Goal: Information Seeking & Learning: Learn about a topic

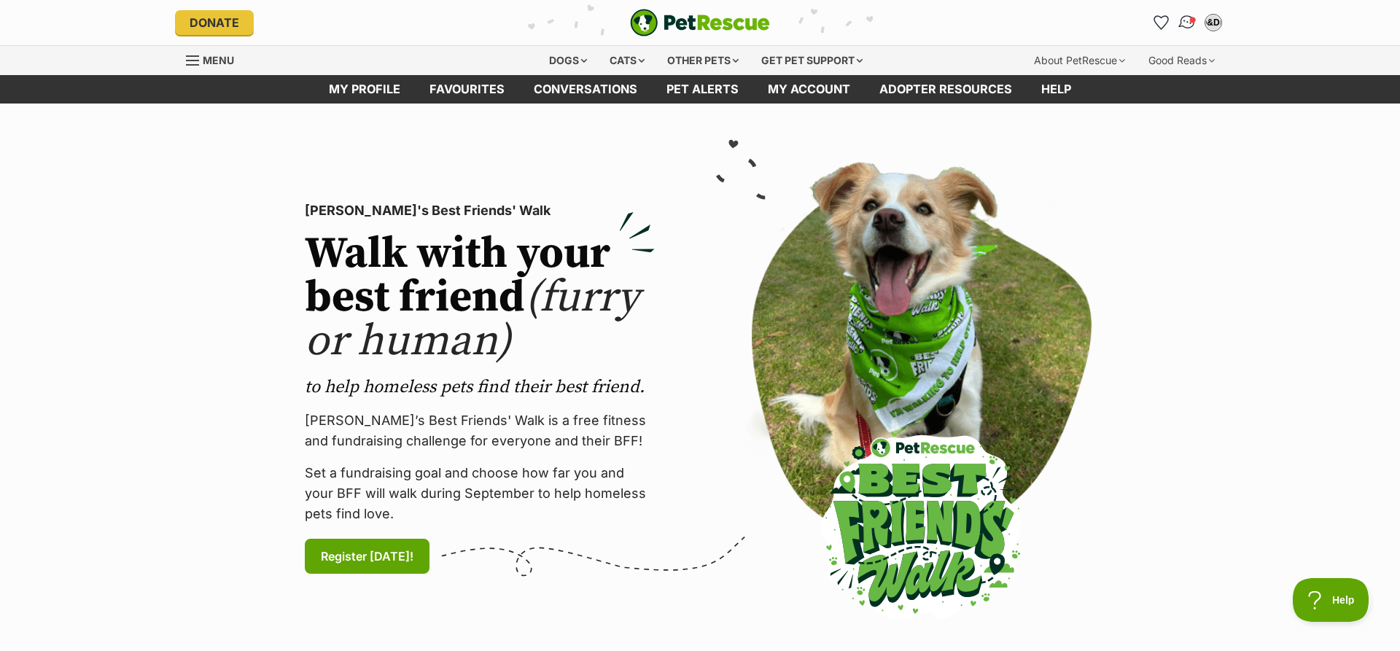
click at [1187, 21] on img "Conversations" at bounding box center [1188, 22] width 20 height 19
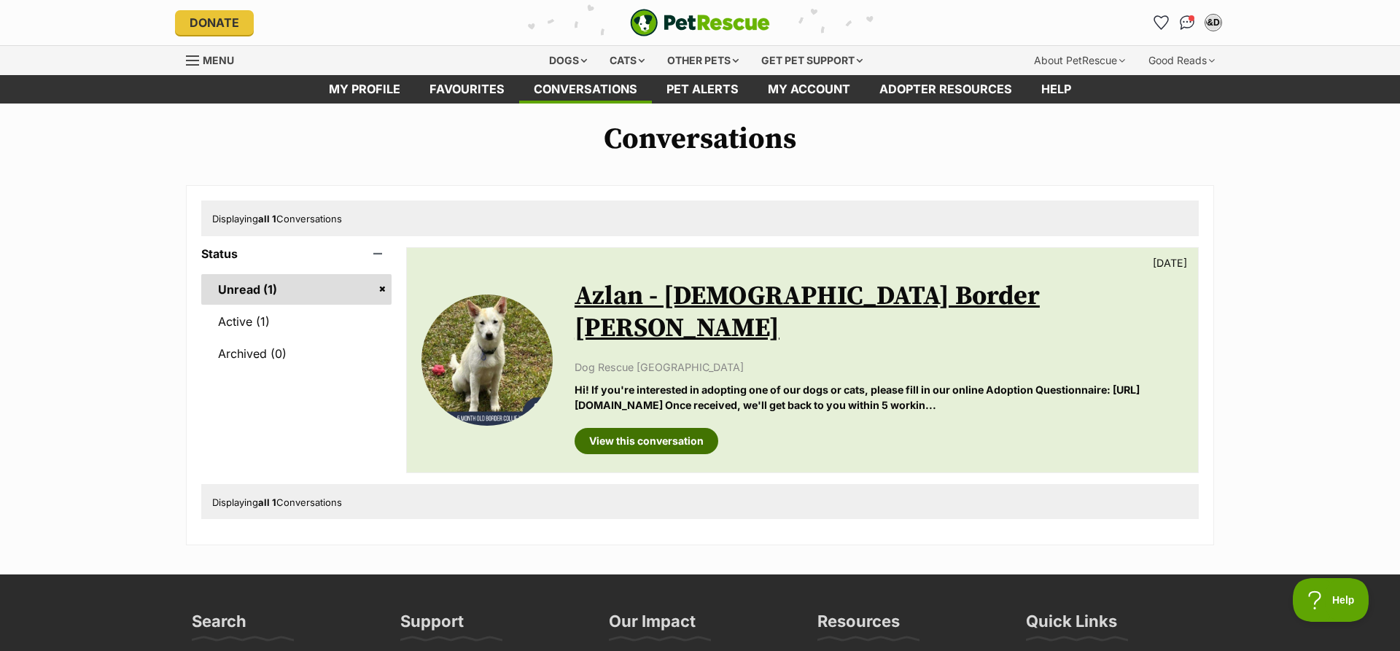
click at [646, 428] on link "View this conversation" at bounding box center [647, 441] width 144 height 26
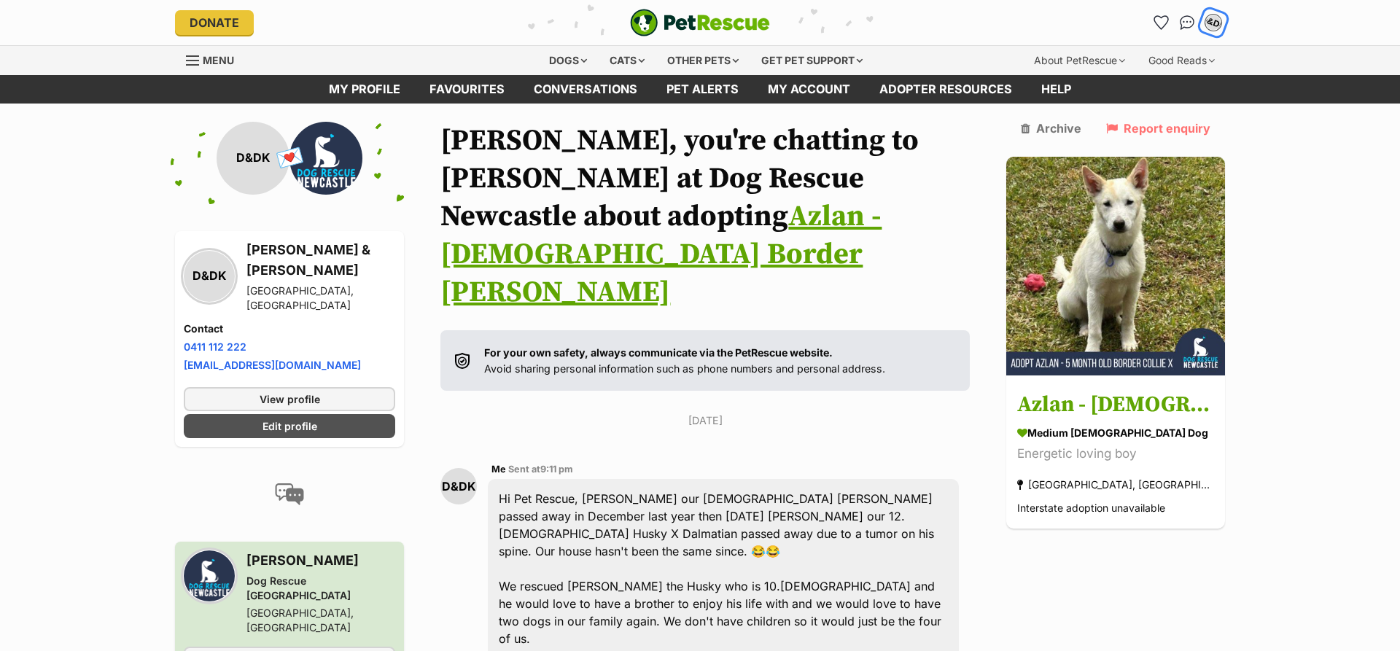
click at [1211, 20] on div "D&DK" at bounding box center [1213, 22] width 19 height 19
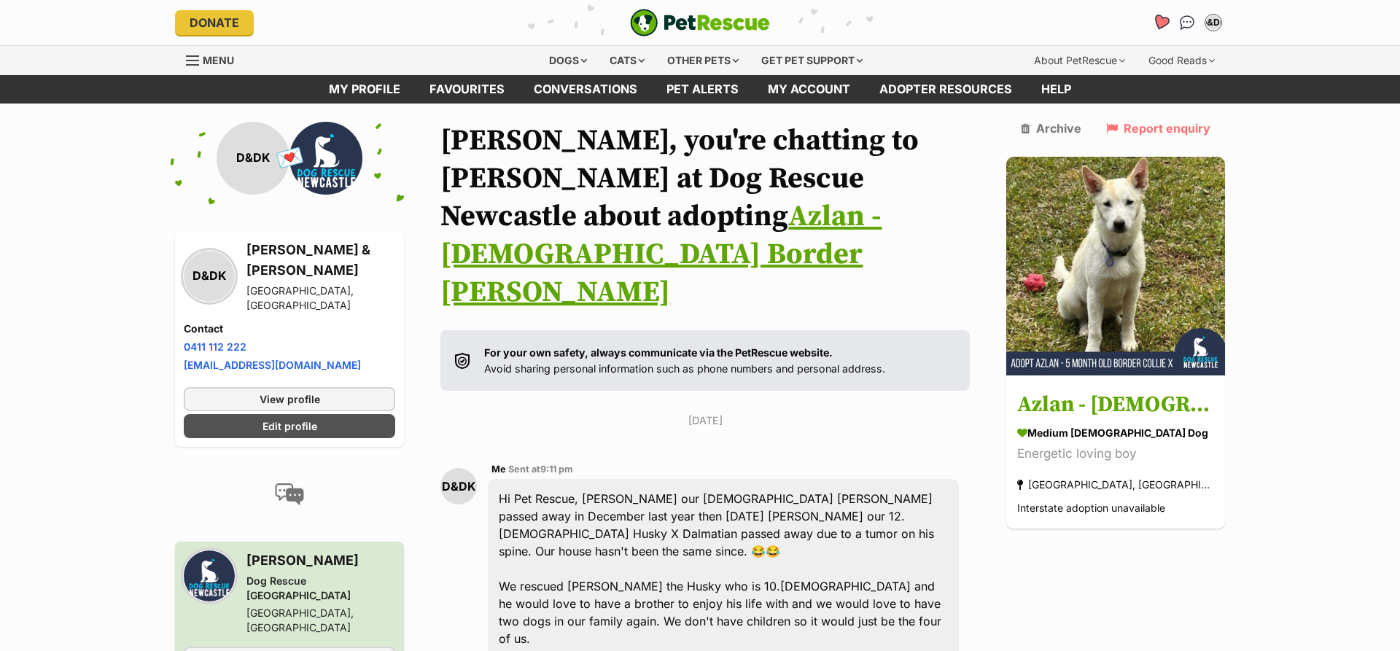
click at [1156, 24] on icon "Favourites" at bounding box center [1162, 22] width 20 height 19
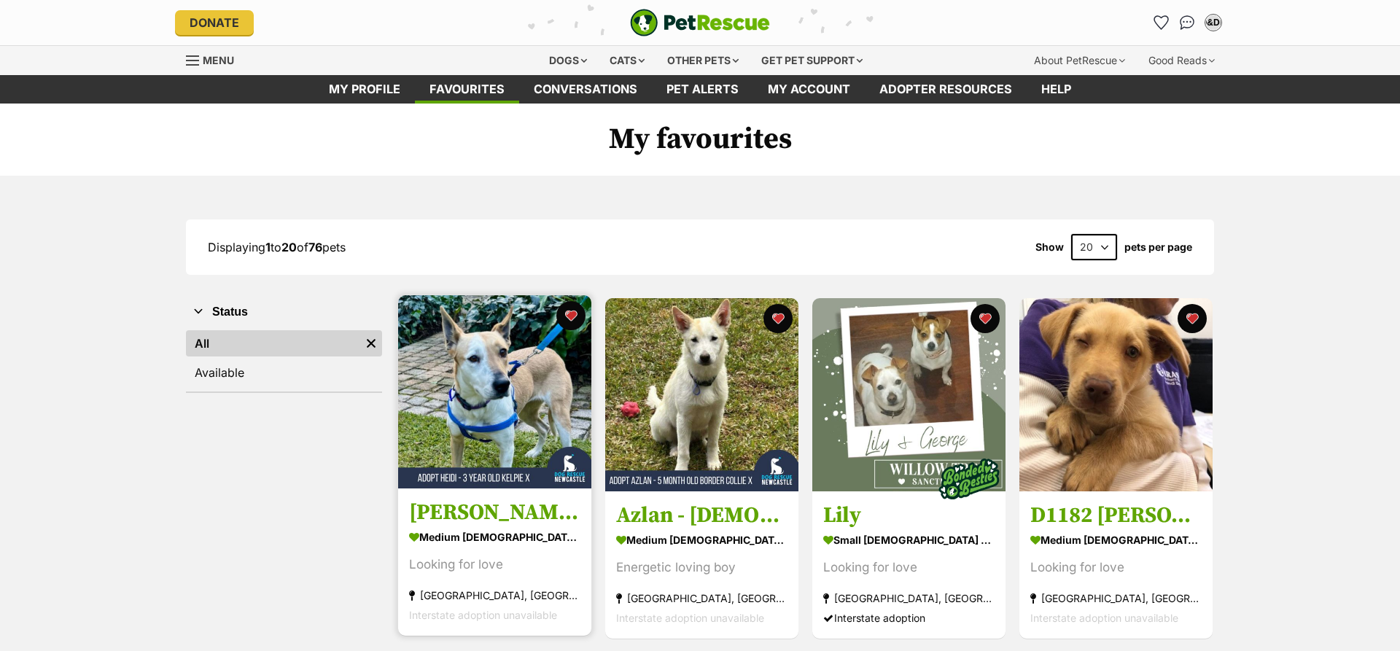
click at [504, 382] on img at bounding box center [494, 391] width 193 height 193
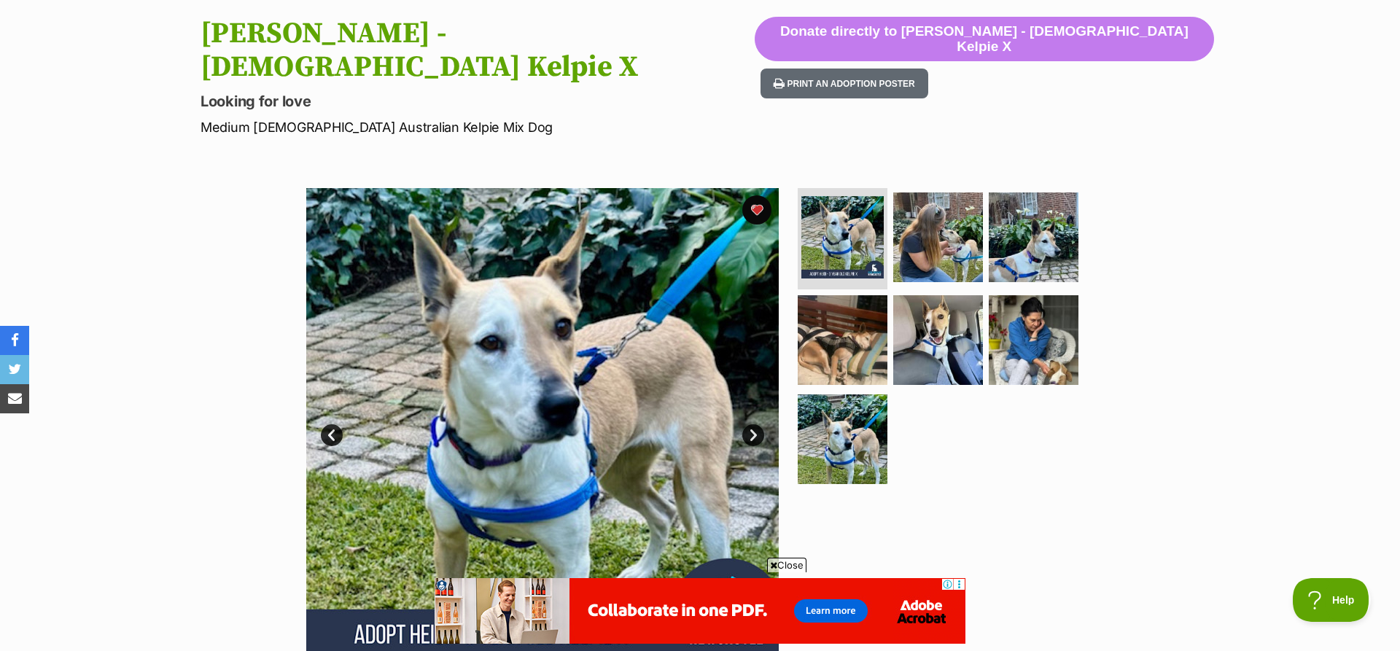
click at [751, 424] on link "Next" at bounding box center [753, 435] width 22 height 22
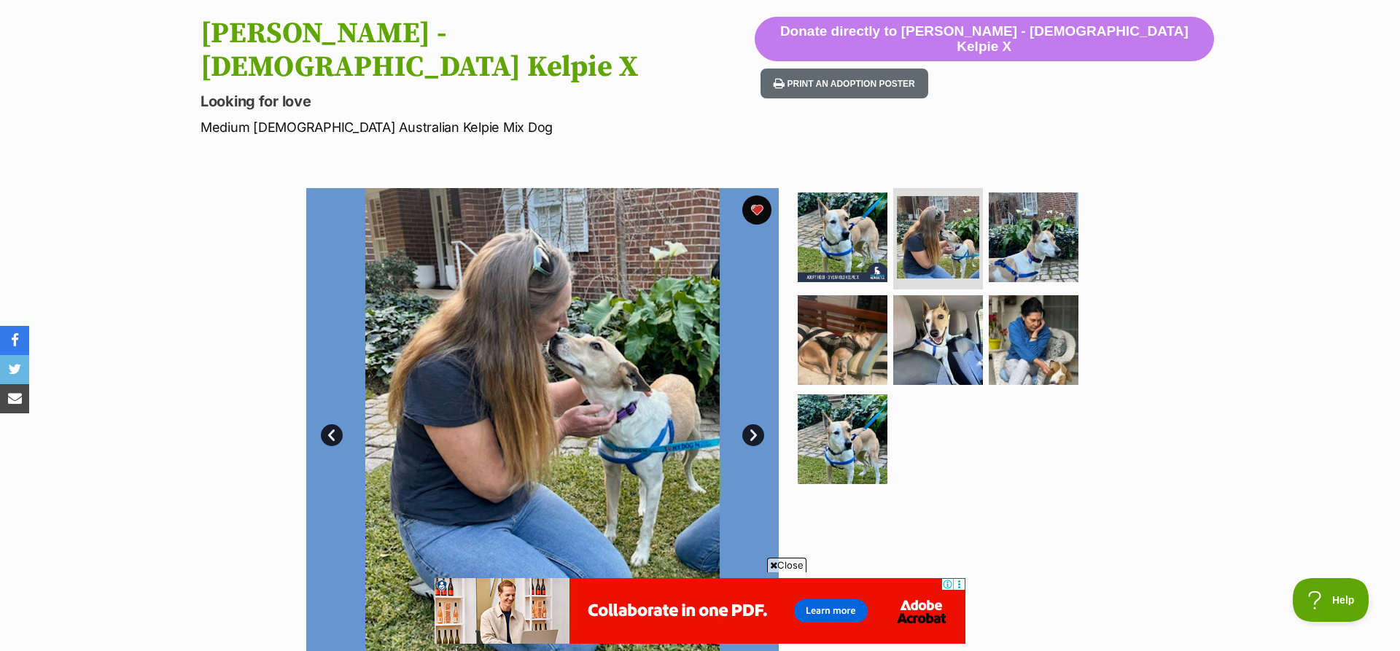
click at [751, 424] on link "Next" at bounding box center [753, 435] width 22 height 22
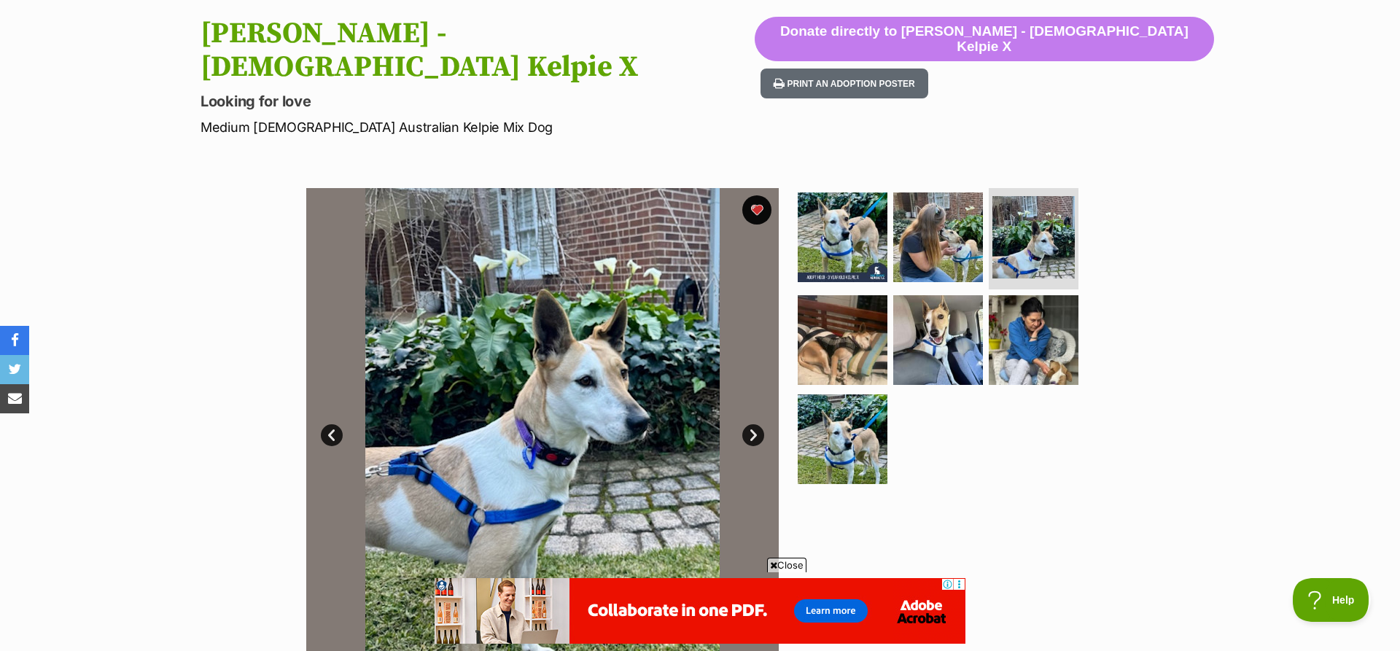
click at [751, 424] on link "Next" at bounding box center [753, 435] width 22 height 22
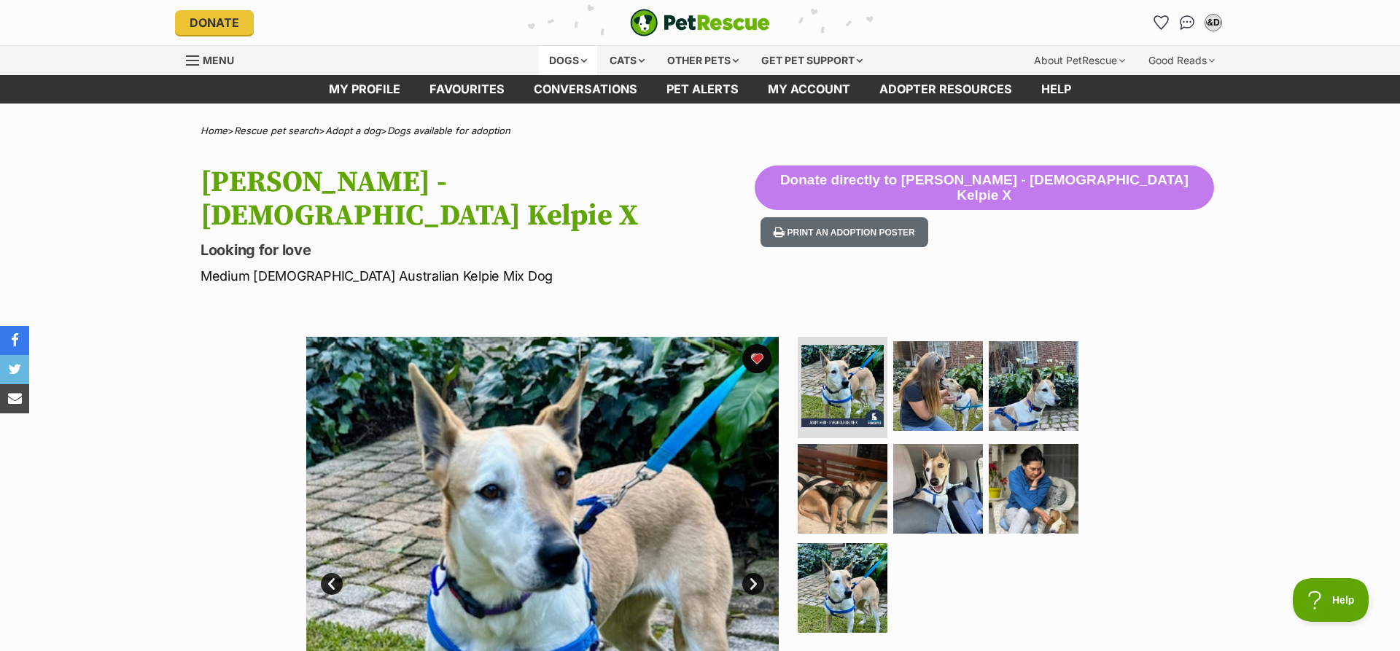
click at [556, 61] on div "Dogs" at bounding box center [568, 60] width 58 height 29
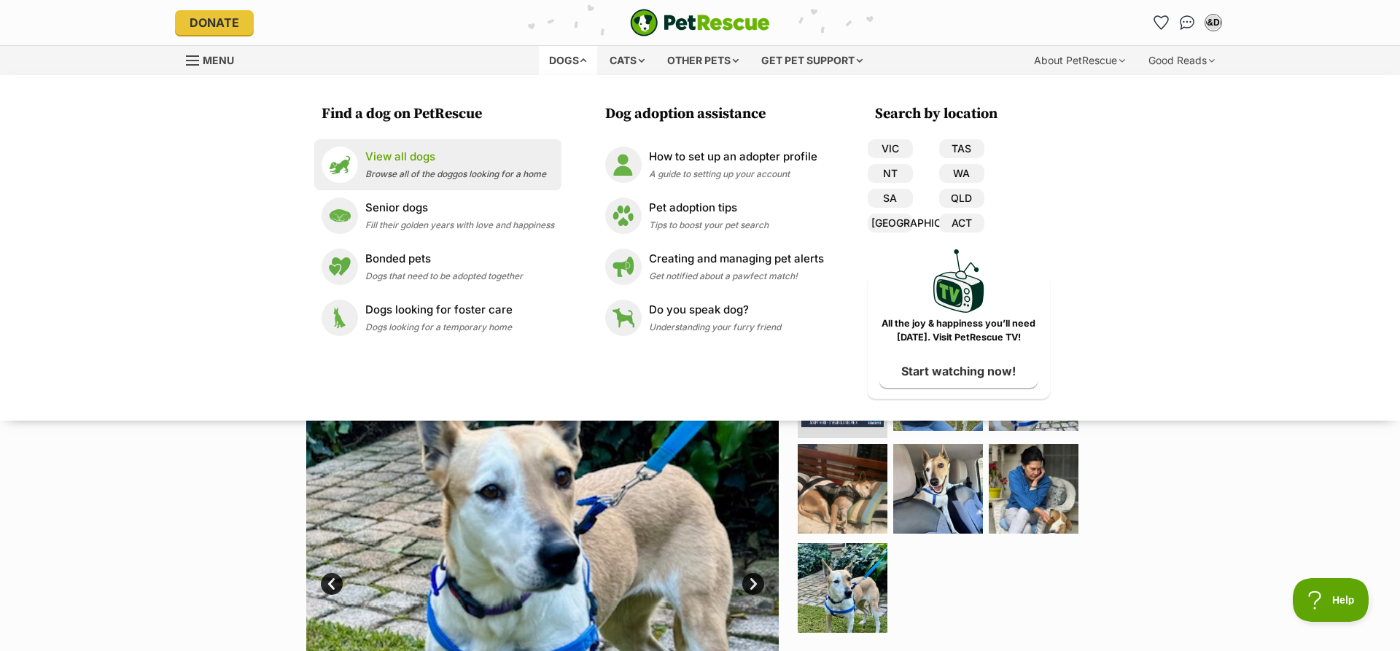
click at [396, 161] on p "View all dogs" at bounding box center [455, 157] width 181 height 17
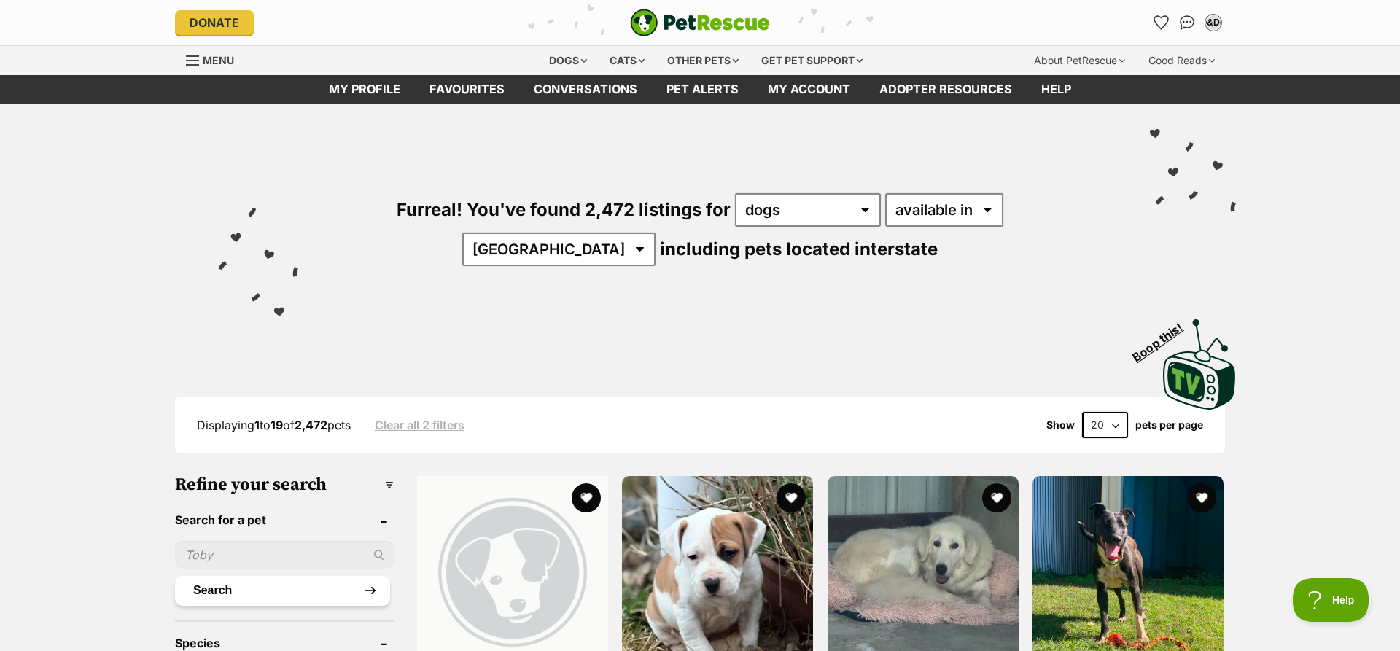
click at [288, 590] on button "Search" at bounding box center [282, 590] width 215 height 29
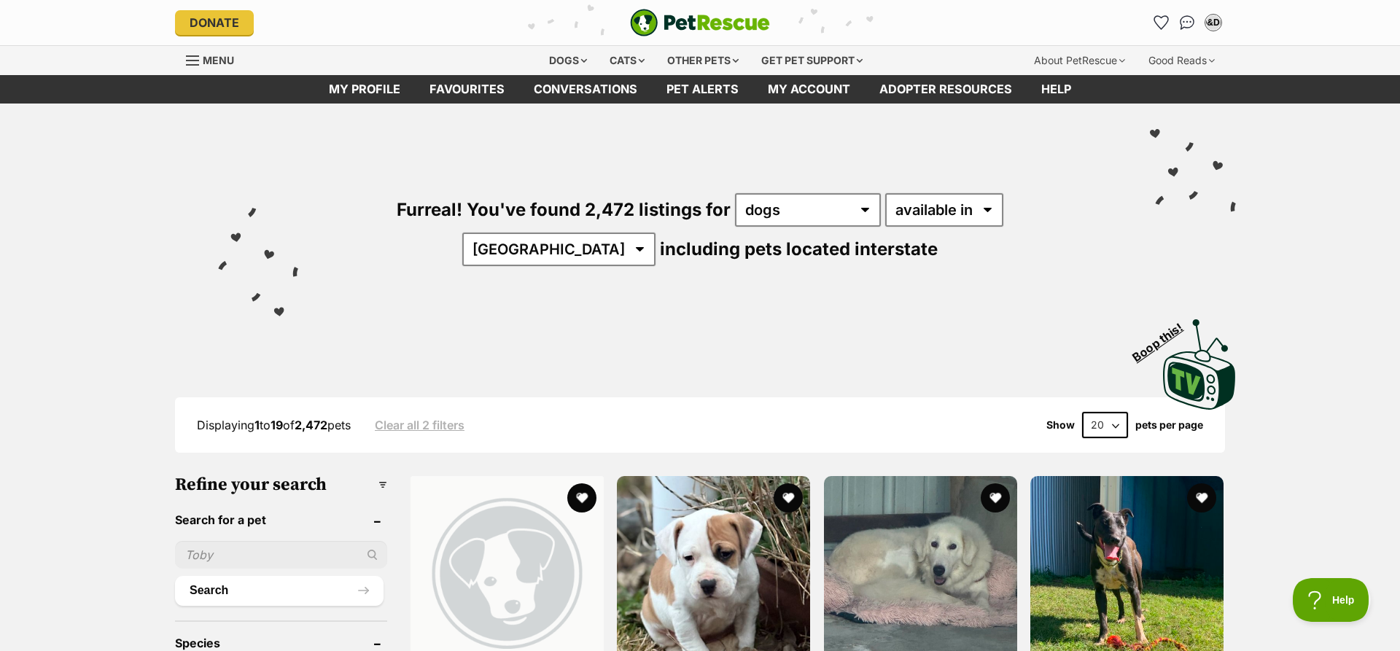
click at [347, 549] on input "text" at bounding box center [281, 555] width 212 height 28
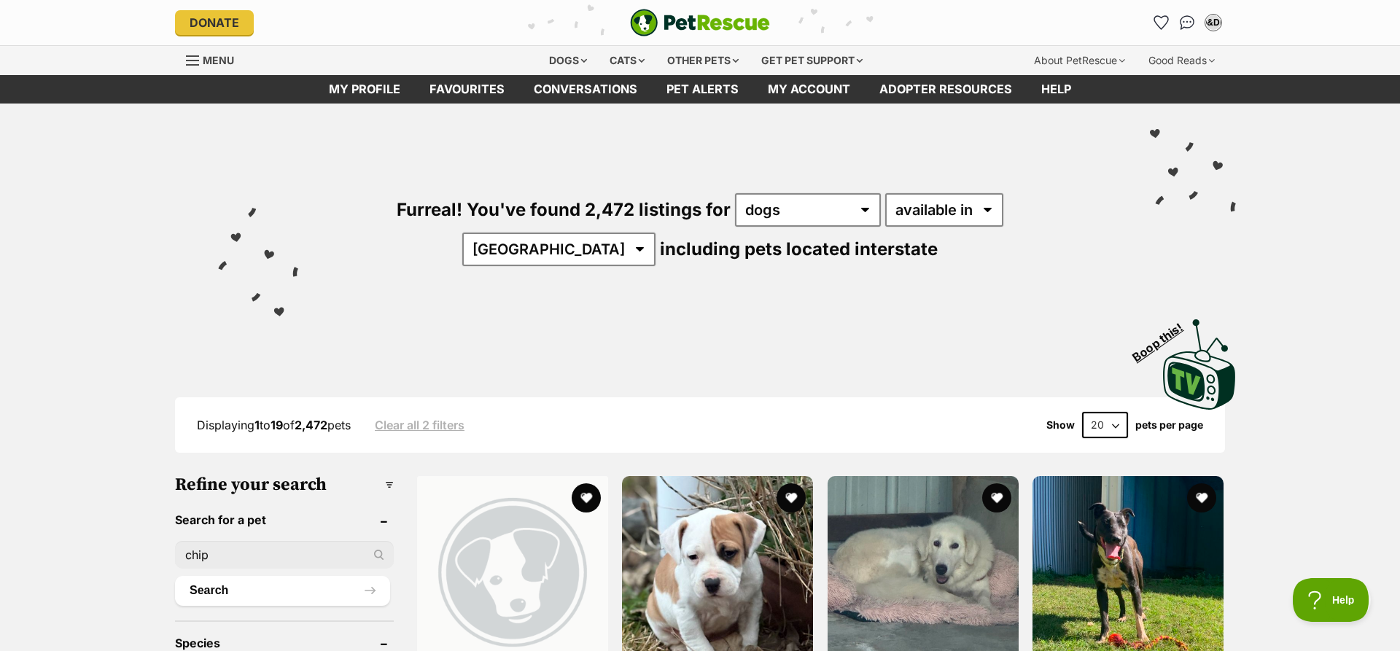
type input "chip"
click at [175, 576] on button "Search" at bounding box center [282, 590] width 215 height 29
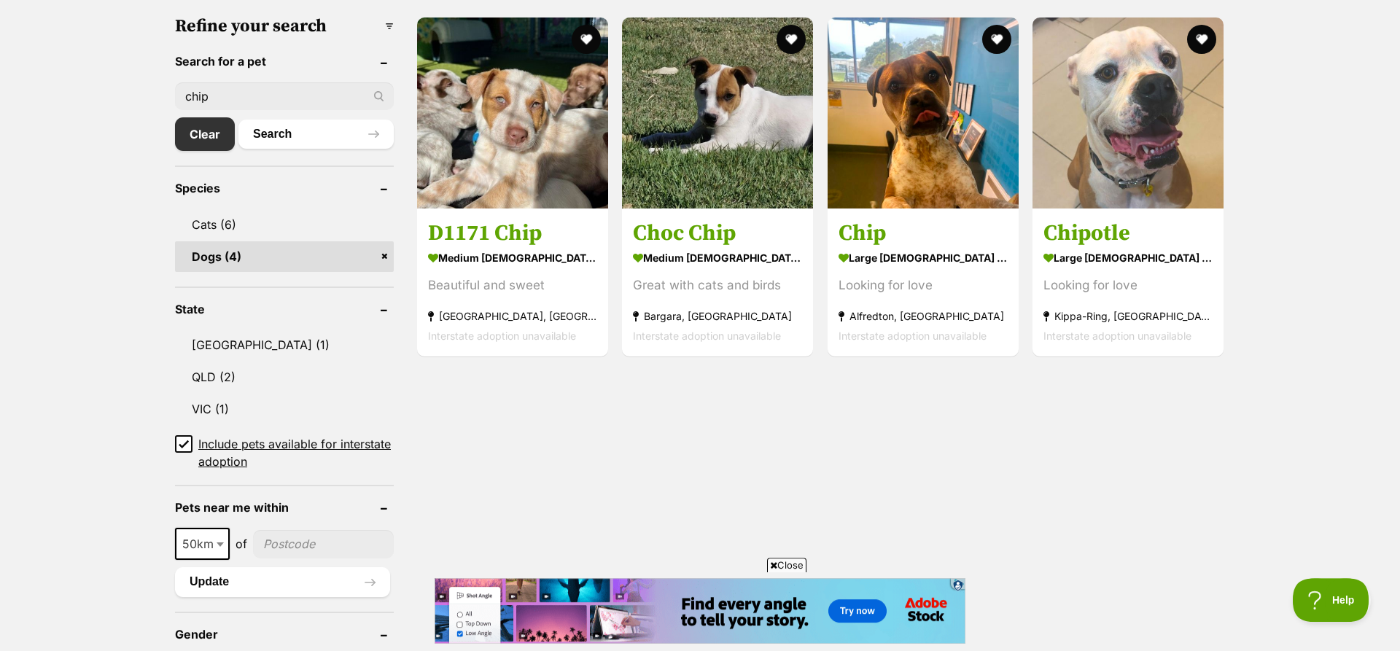
scroll to position [459, 0]
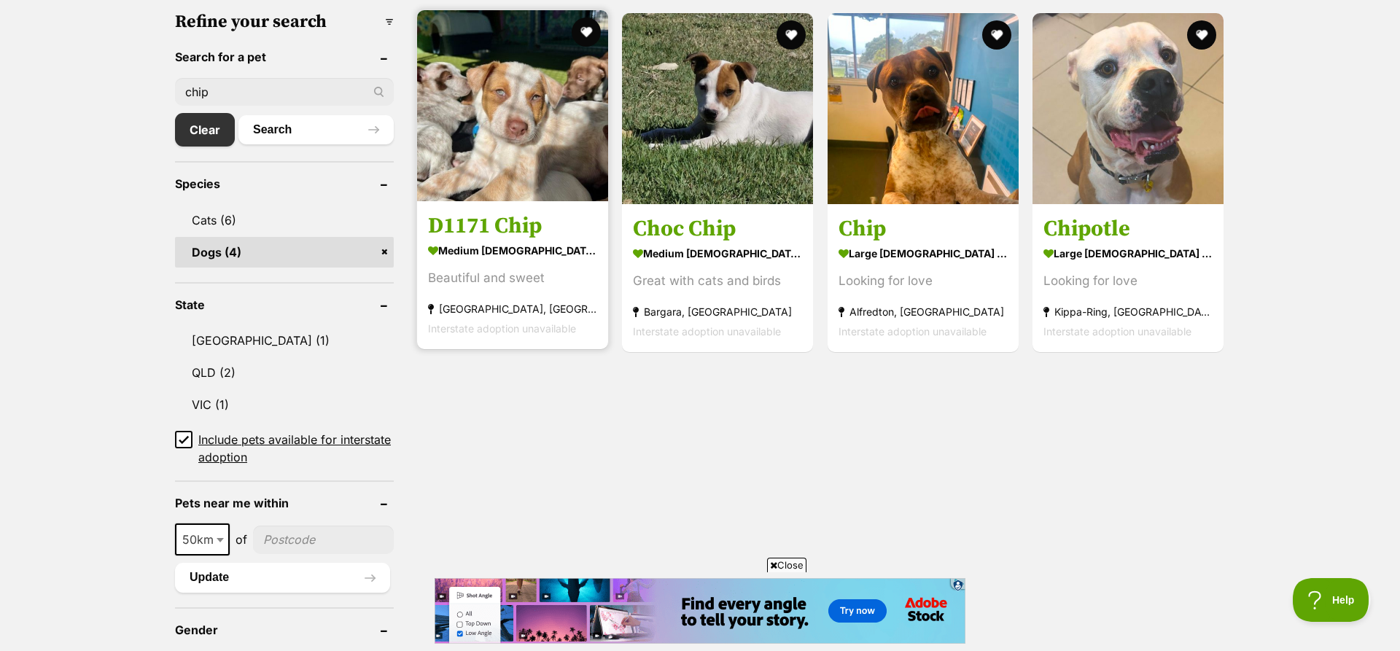
click at [520, 113] on img at bounding box center [512, 105] width 191 height 191
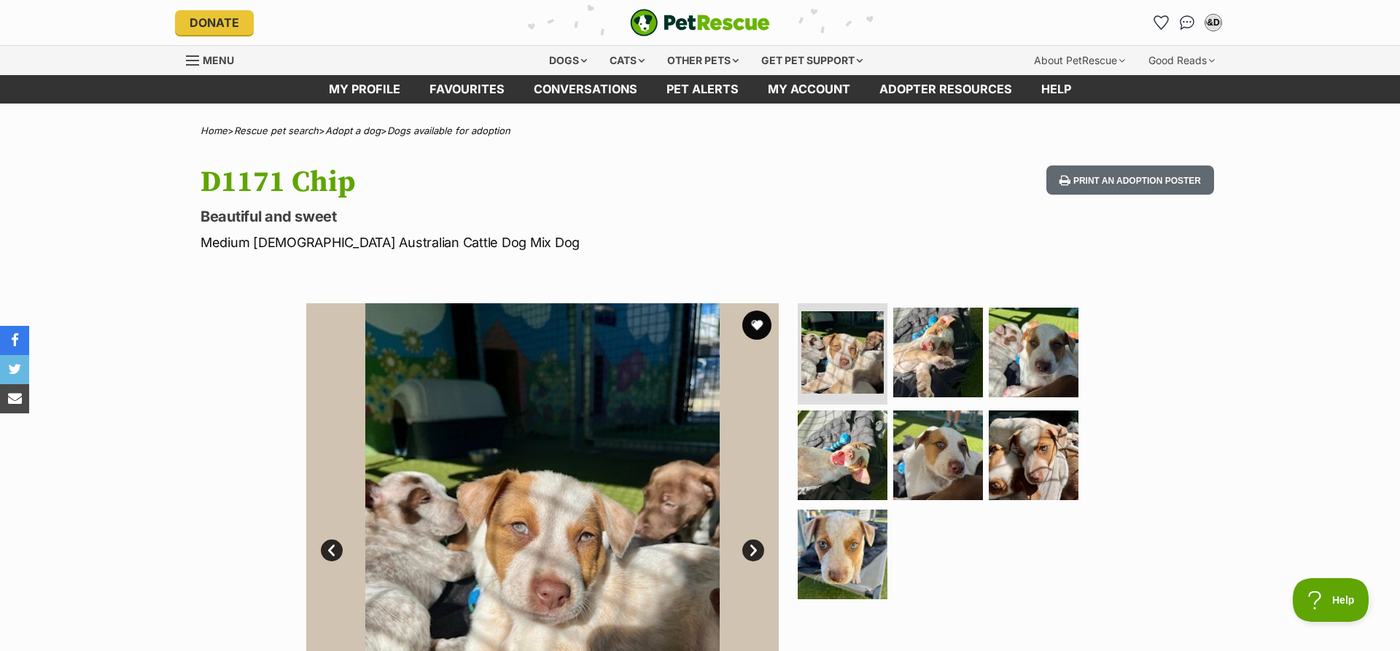
click at [751, 548] on link "Next" at bounding box center [753, 551] width 22 height 22
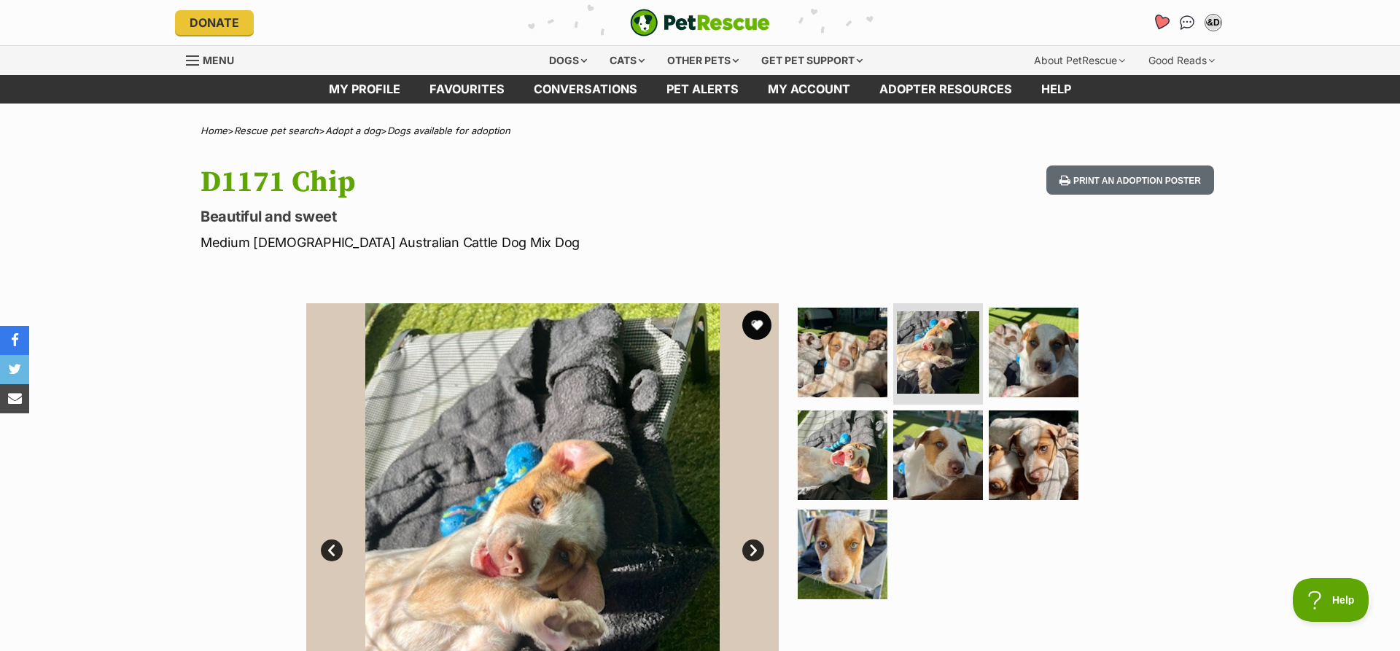
click at [1156, 28] on icon "Favourites" at bounding box center [1162, 22] width 20 height 19
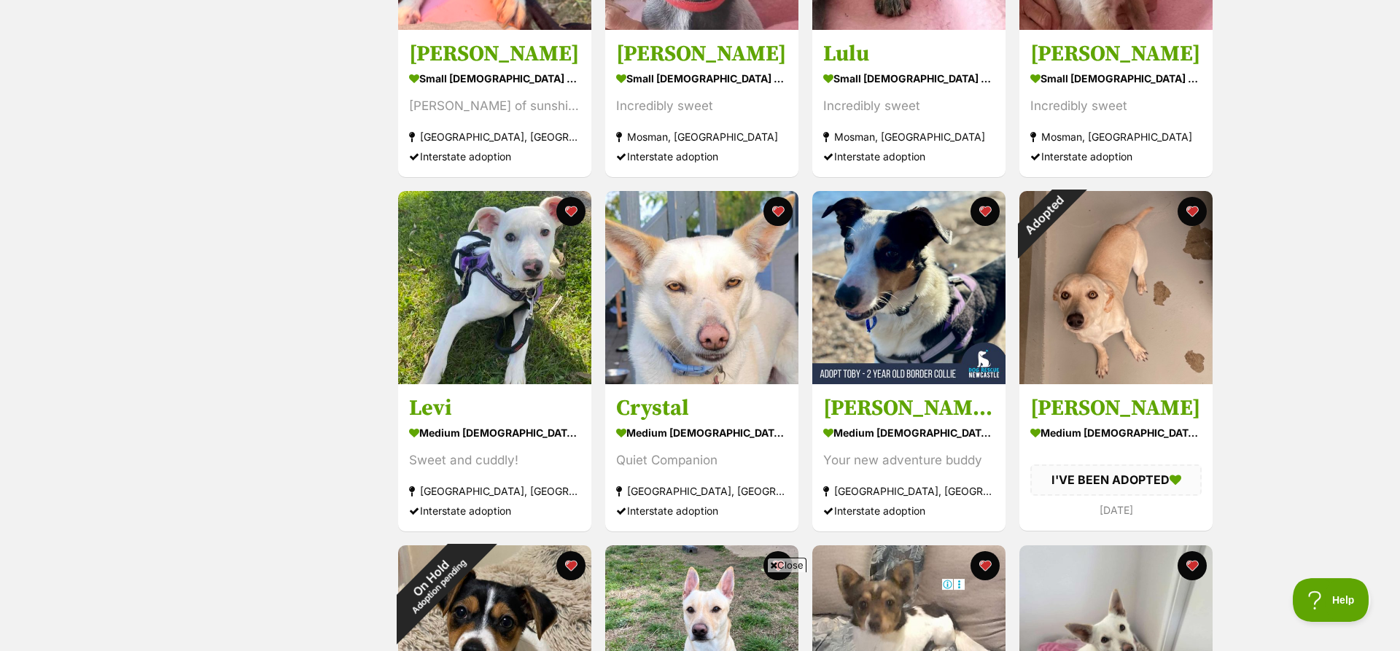
scroll to position [831, 0]
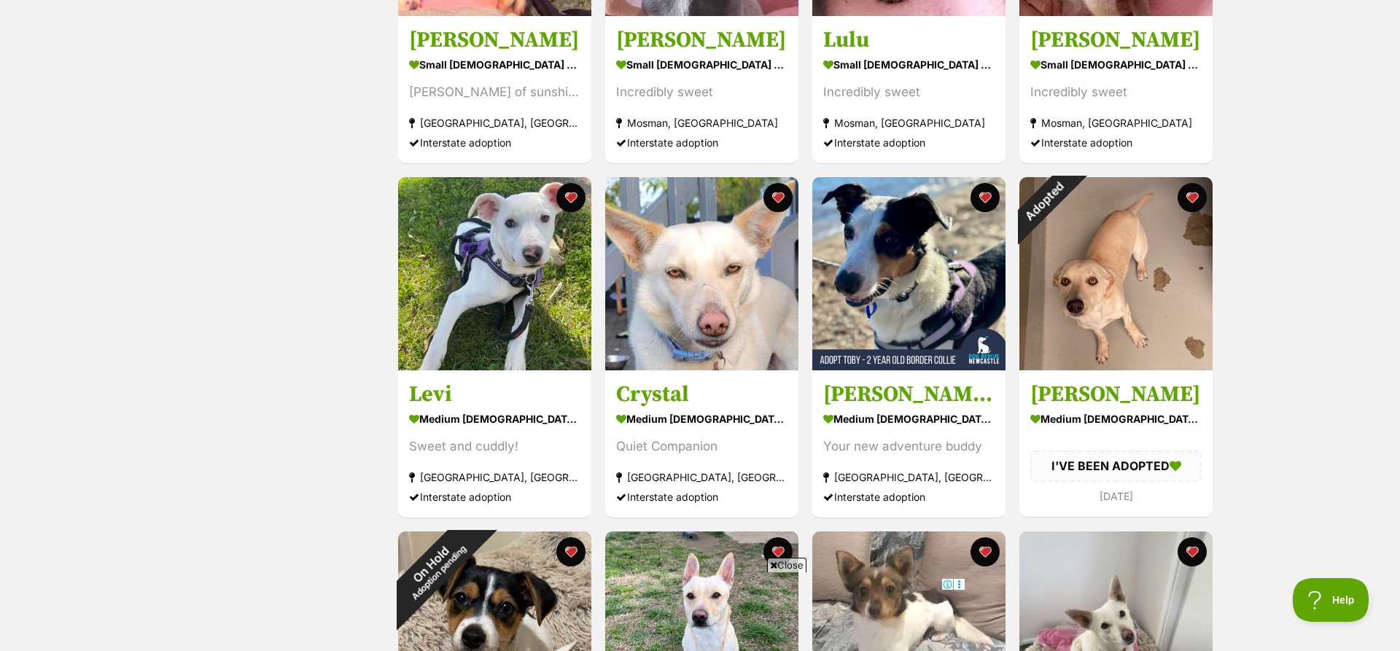
click at [1390, 648] on div "Displaying 1 to 20 of 76 pets Show 20 40 60 pets per page Visit PetRescue TV (e…" at bounding box center [700, 339] width 1400 height 1989
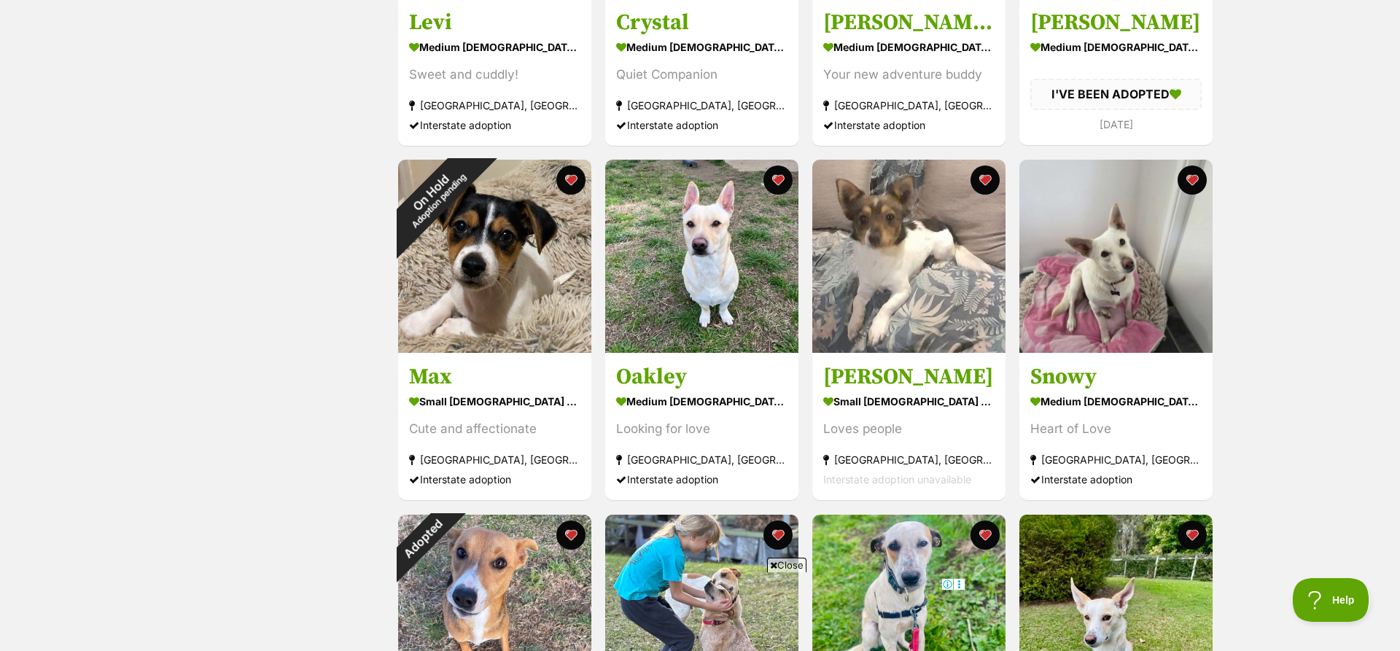
scroll to position [0, 0]
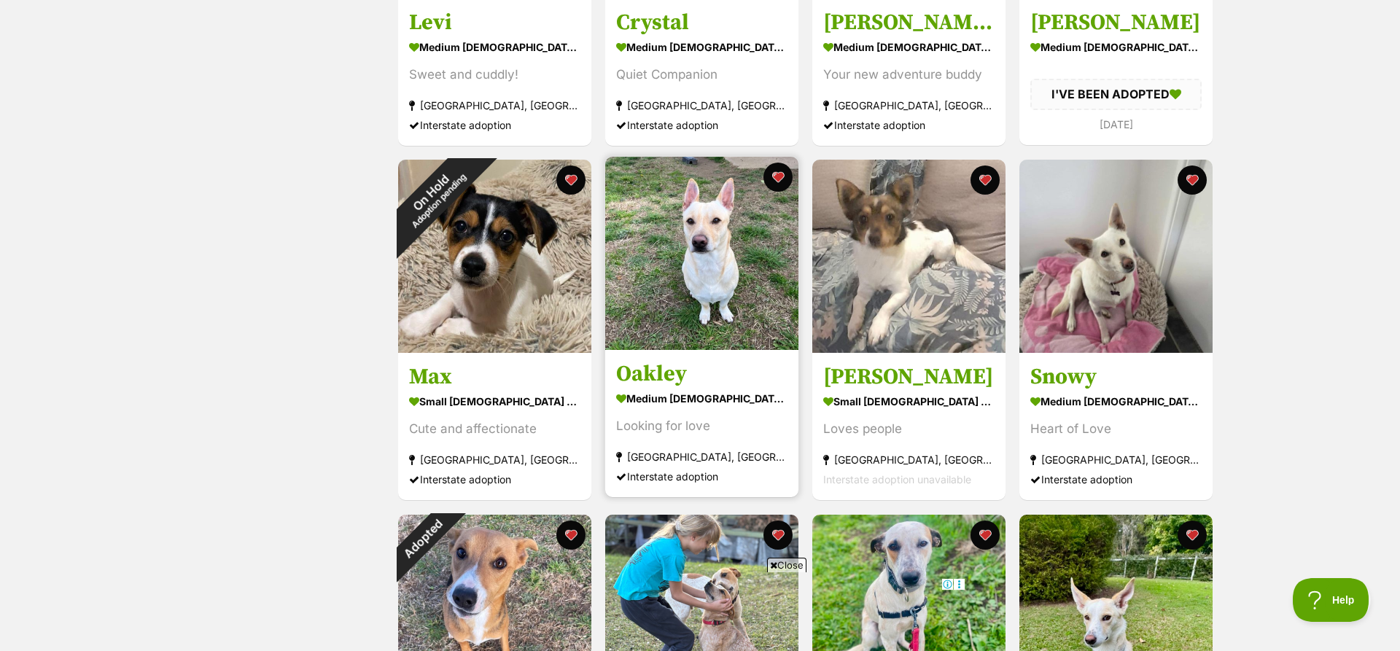
click at [721, 320] on img at bounding box center [701, 253] width 193 height 193
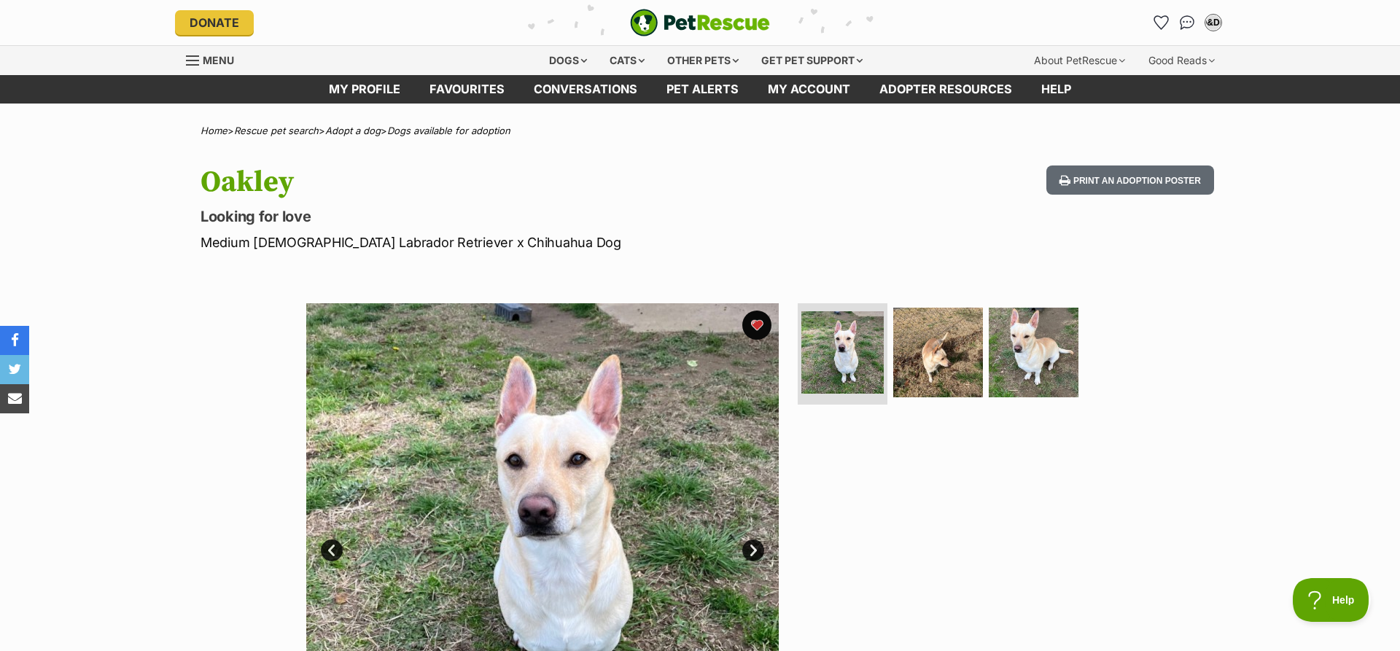
click at [756, 547] on link "Next" at bounding box center [753, 551] width 22 height 22
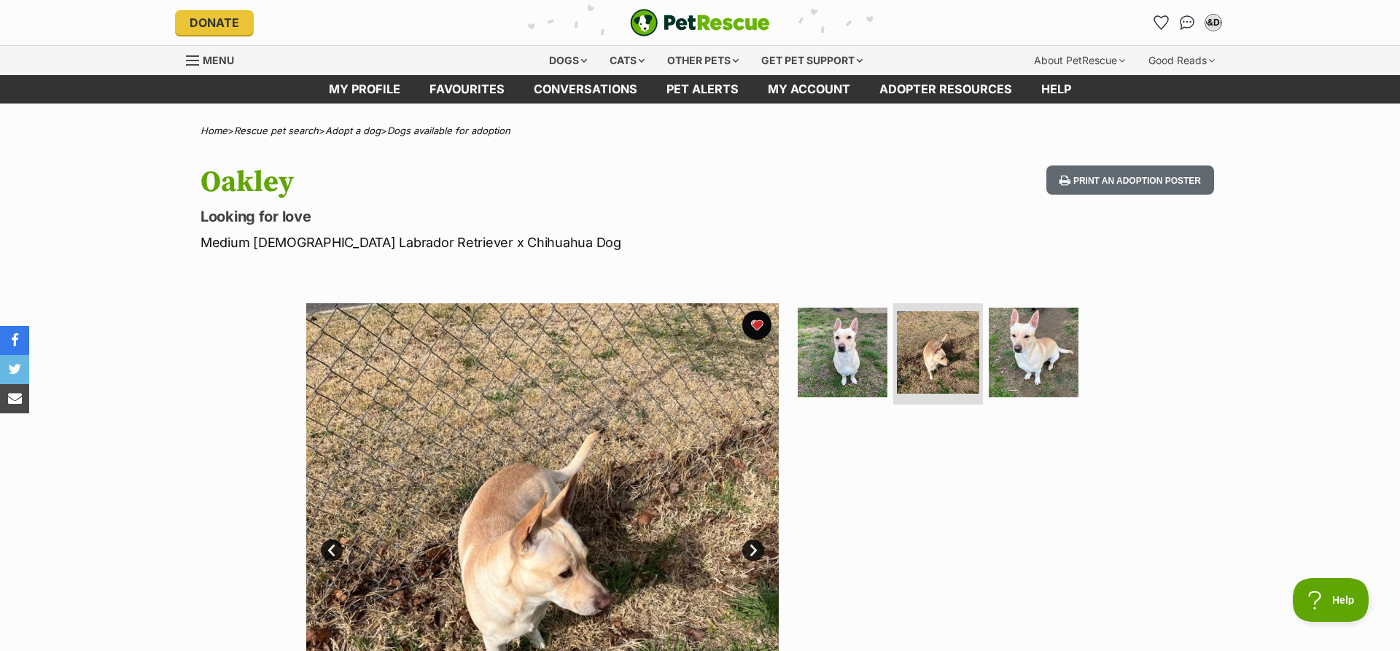
click at [756, 547] on link "Next" at bounding box center [753, 551] width 22 height 22
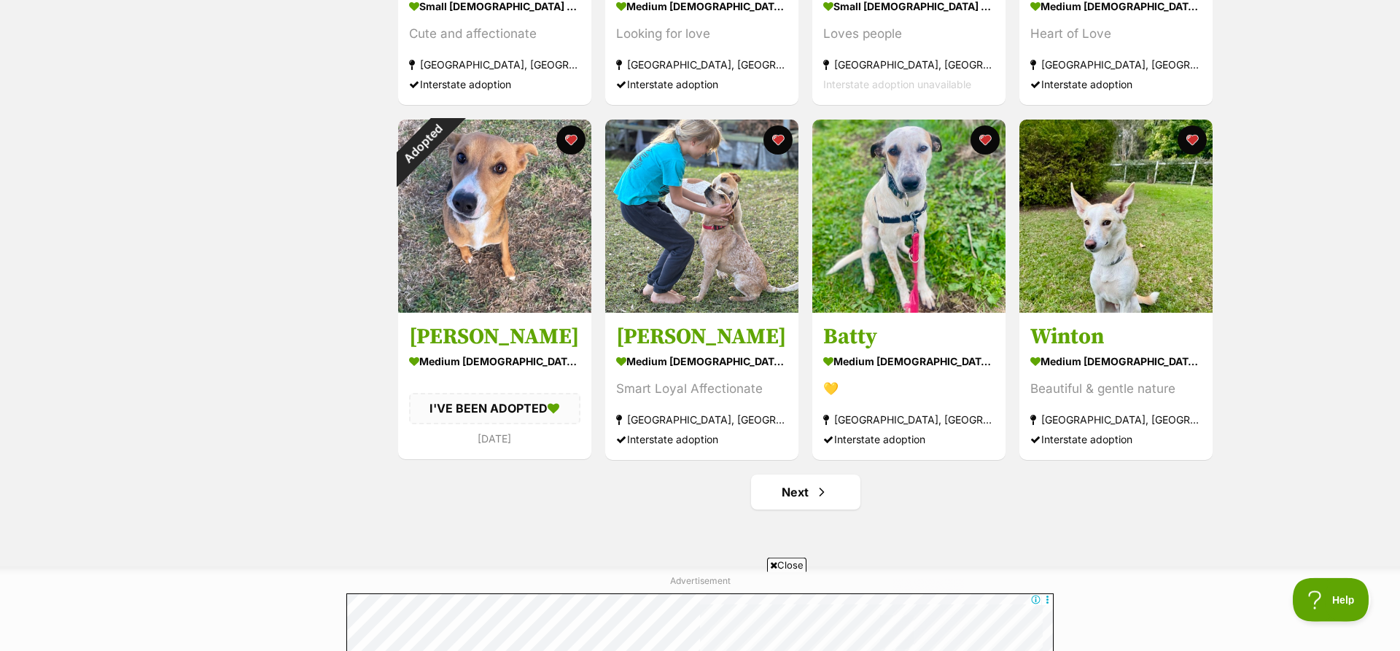
scroll to position [1612, 0]
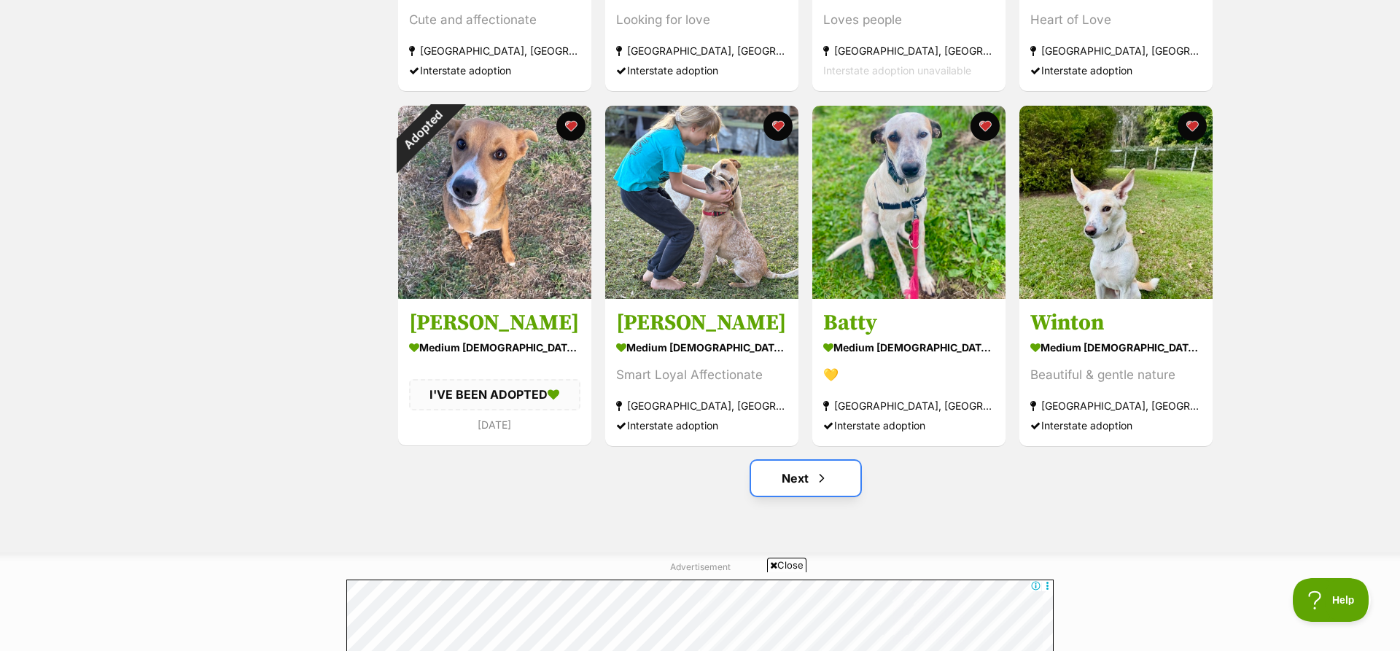
click at [810, 485] on link "Next" at bounding box center [805, 478] width 109 height 35
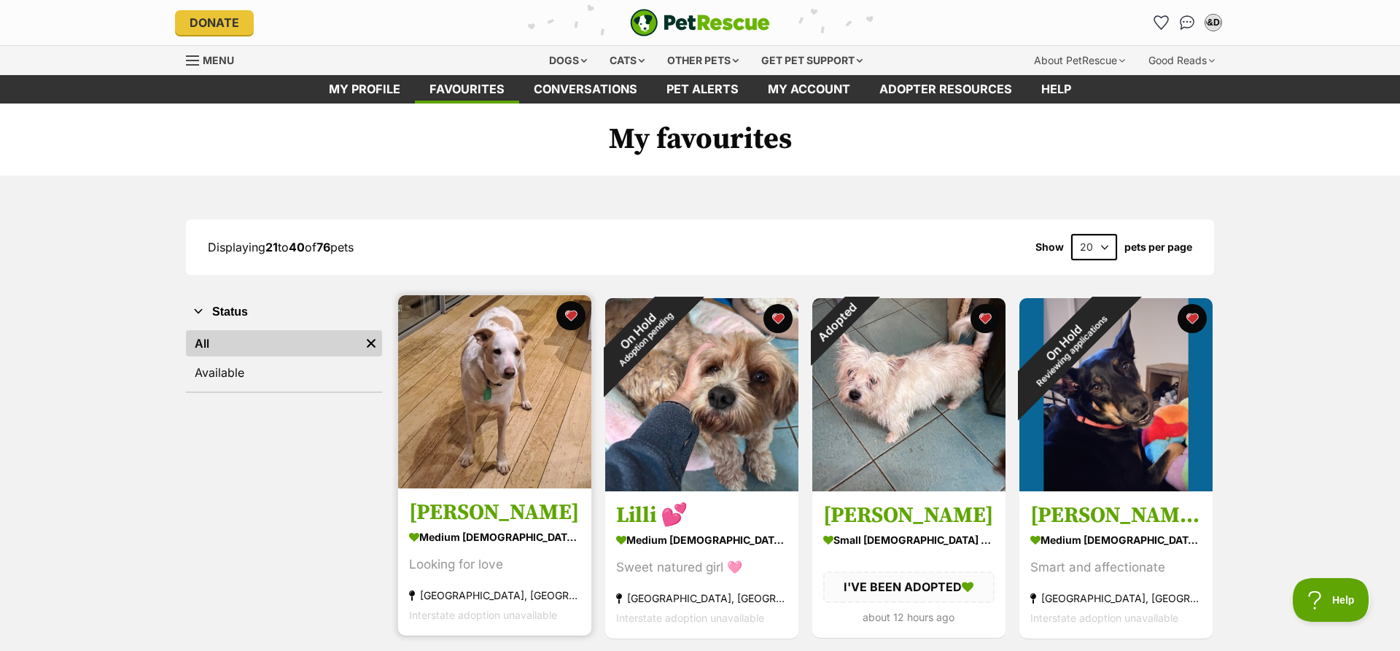
click at [511, 401] on img at bounding box center [494, 391] width 193 height 193
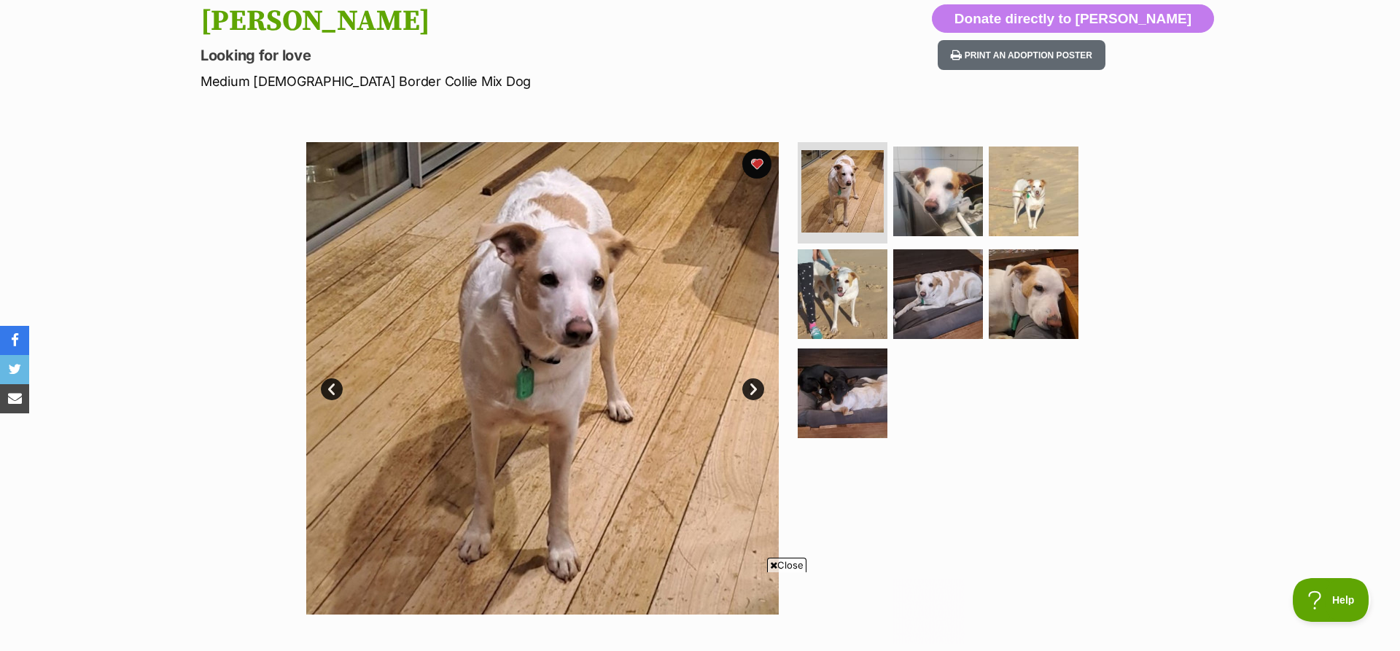
click at [759, 391] on link "Next" at bounding box center [753, 390] width 22 height 22
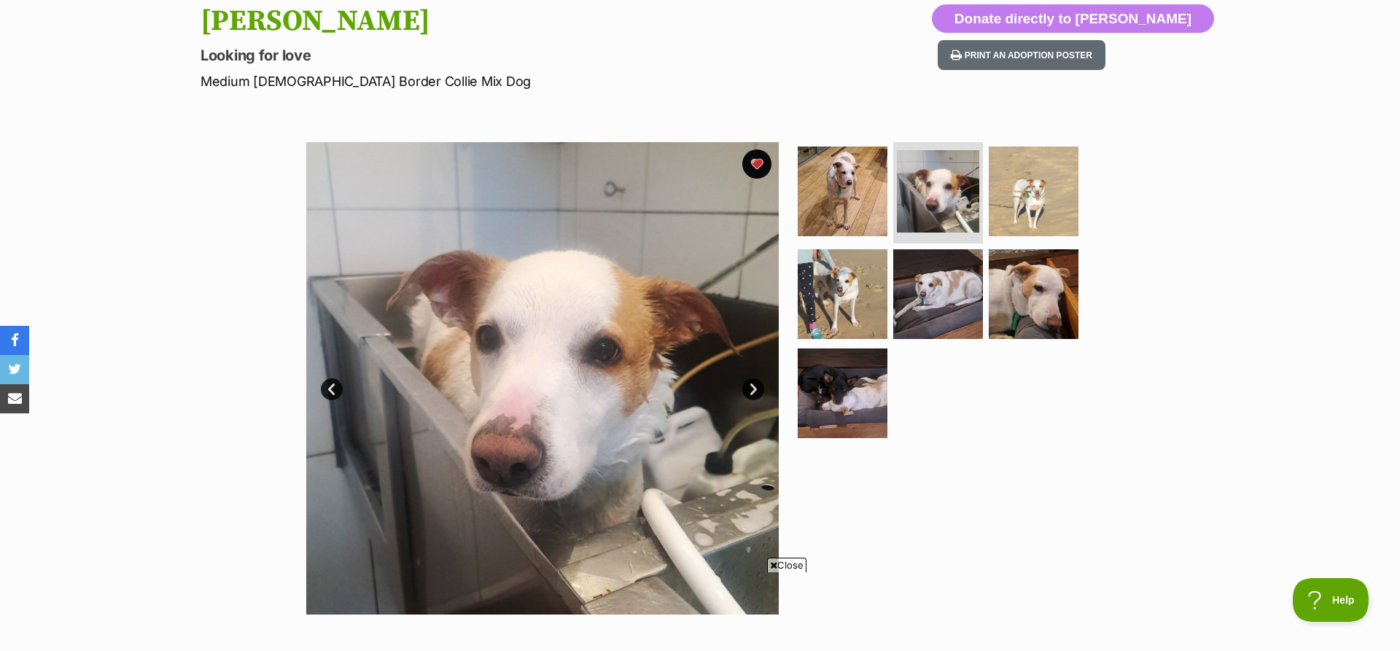
click at [759, 391] on link "Next" at bounding box center [753, 390] width 22 height 22
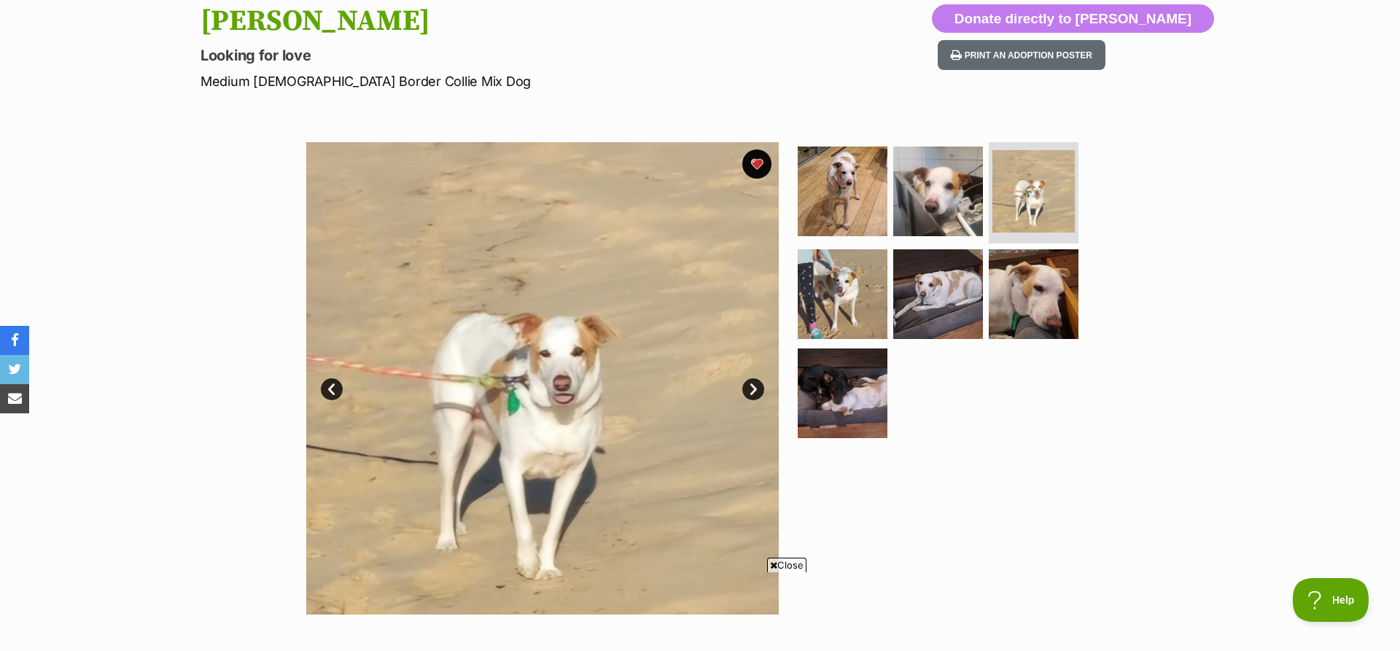
click at [759, 391] on link "Next" at bounding box center [753, 390] width 22 height 22
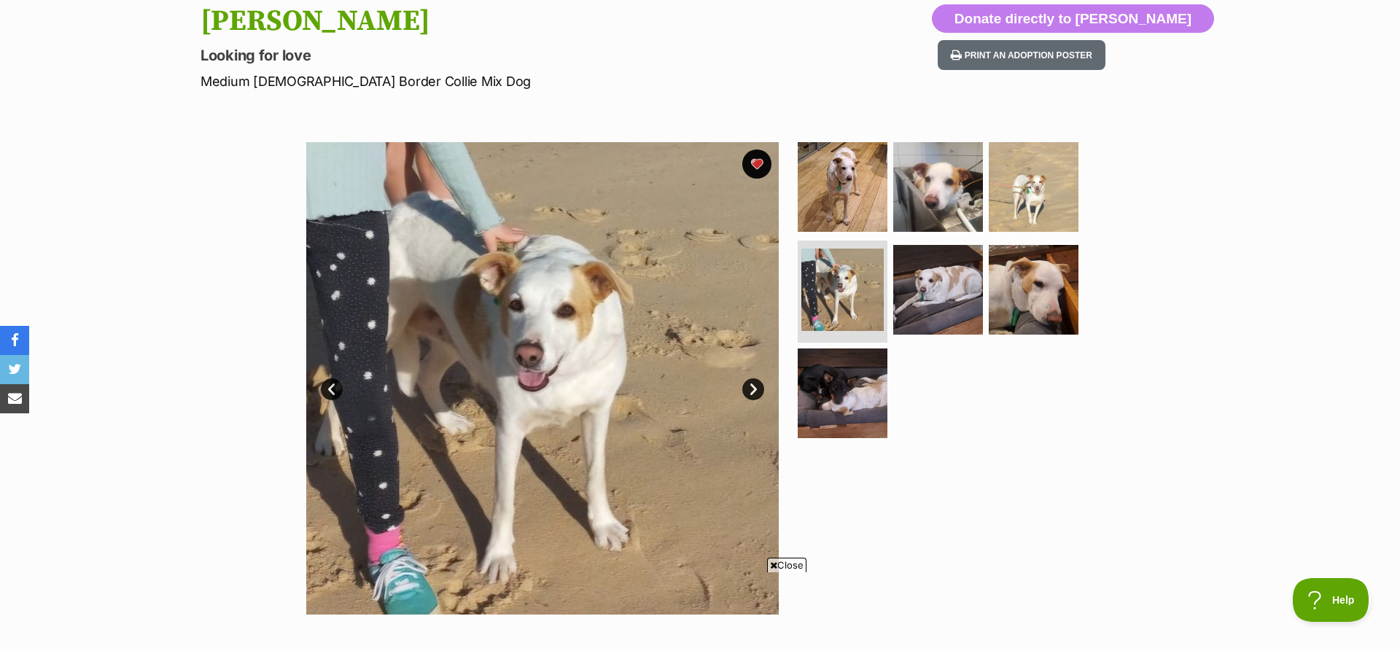
click at [759, 391] on link "Next" at bounding box center [753, 390] width 22 height 22
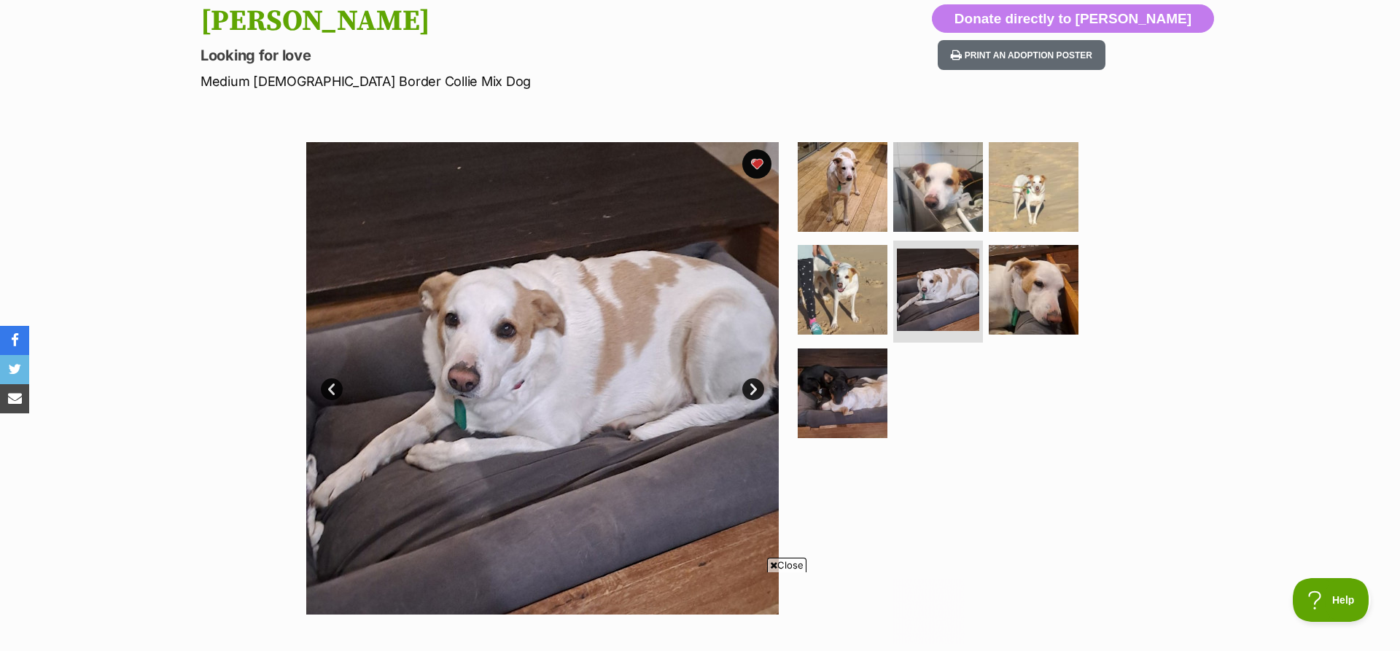
click at [759, 391] on link "Next" at bounding box center [753, 390] width 22 height 22
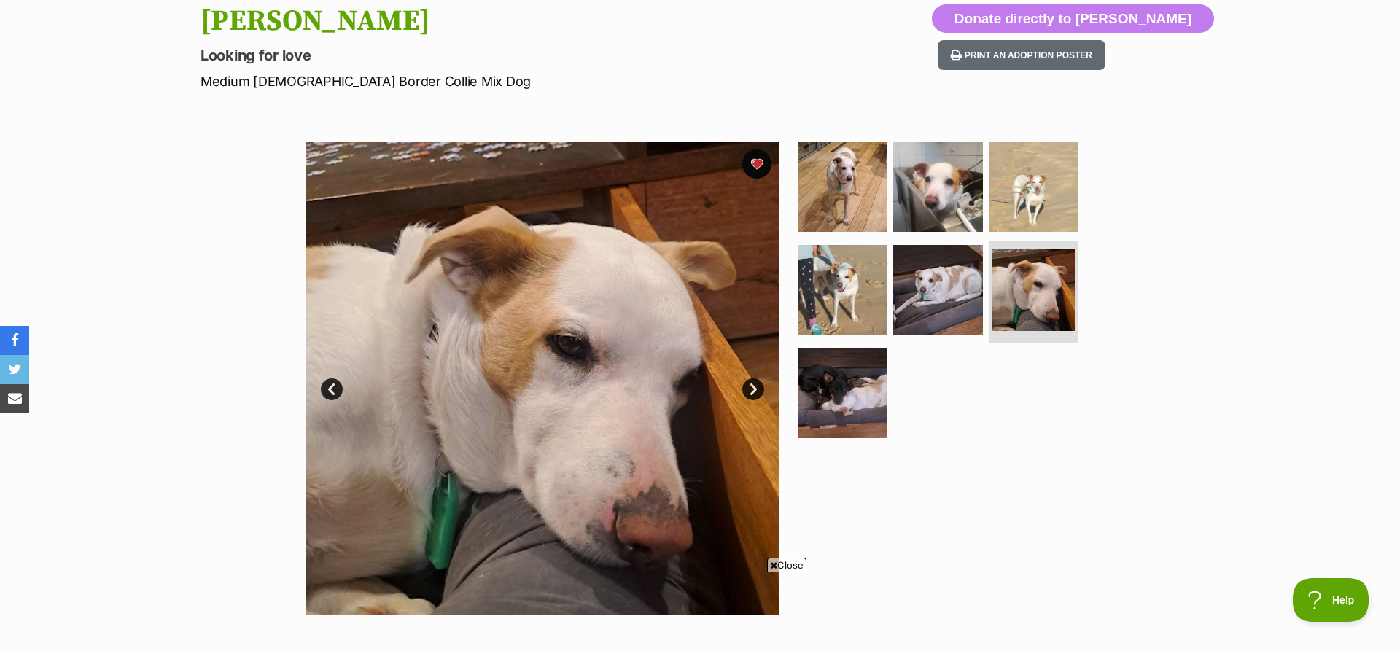
click at [759, 391] on link "Next" at bounding box center [753, 390] width 22 height 22
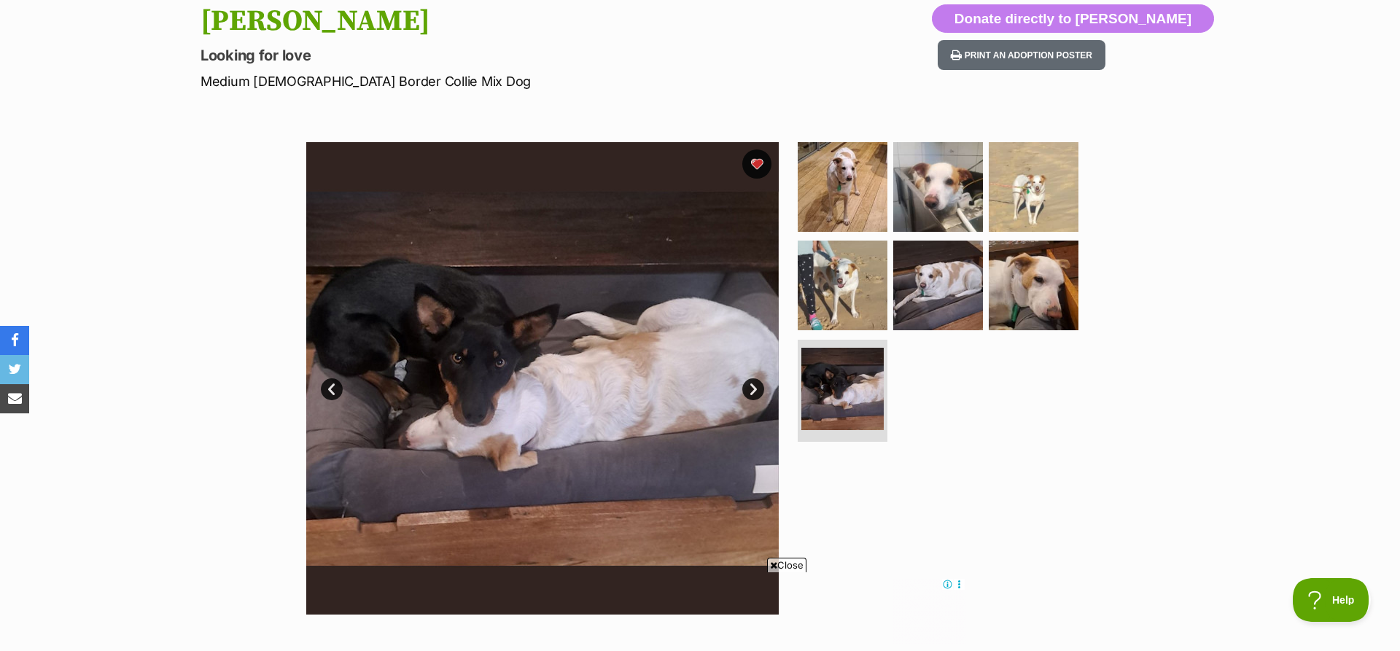
click at [759, 391] on link "Next" at bounding box center [753, 390] width 22 height 22
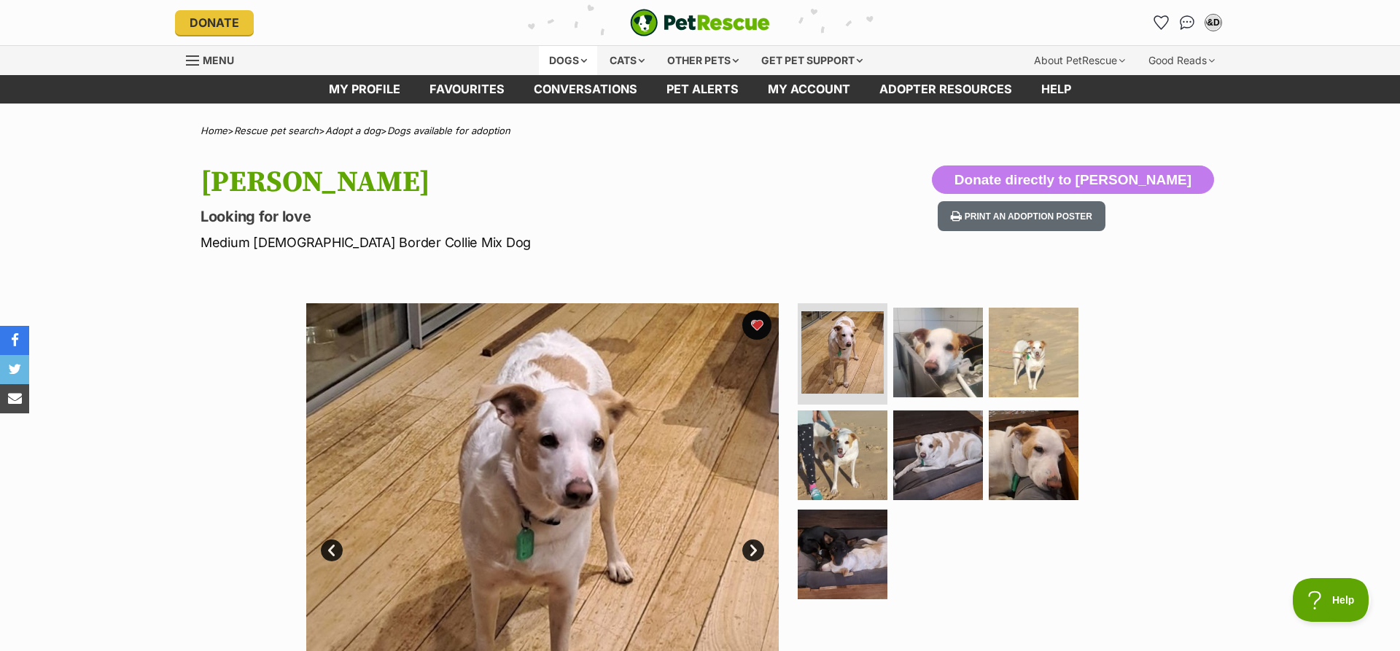
click at [571, 60] on div "Dogs" at bounding box center [568, 60] width 58 height 29
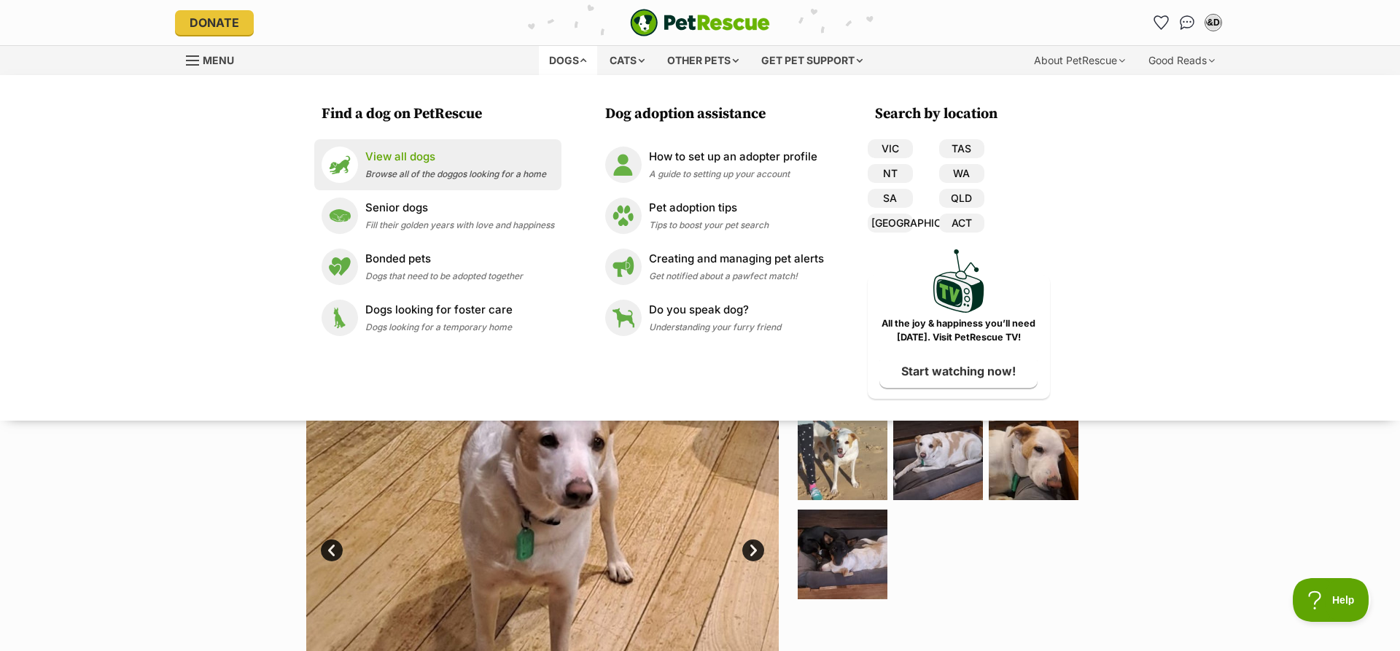
click at [395, 160] on p "View all dogs" at bounding box center [455, 157] width 181 height 17
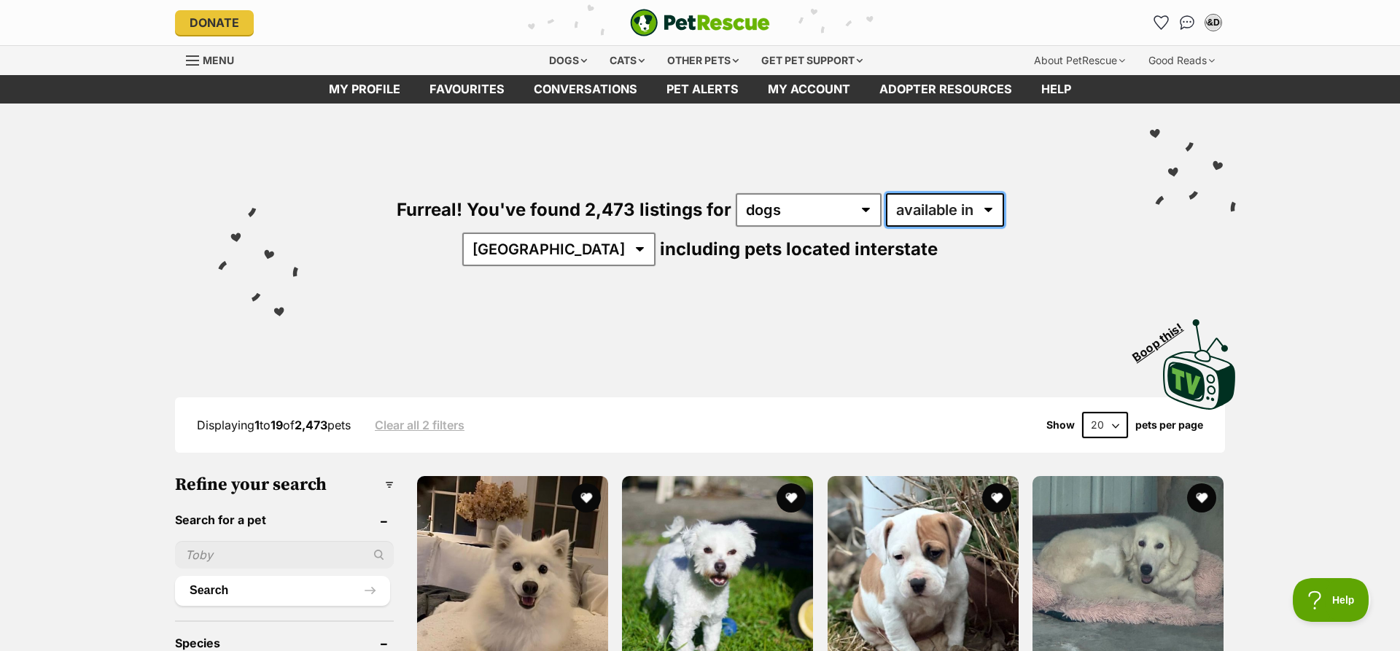
click at [886, 193] on select "available in located in" at bounding box center [945, 210] width 118 height 34
select select "disabled"
click option "located in" at bounding box center [0, 0] width 0 height 0
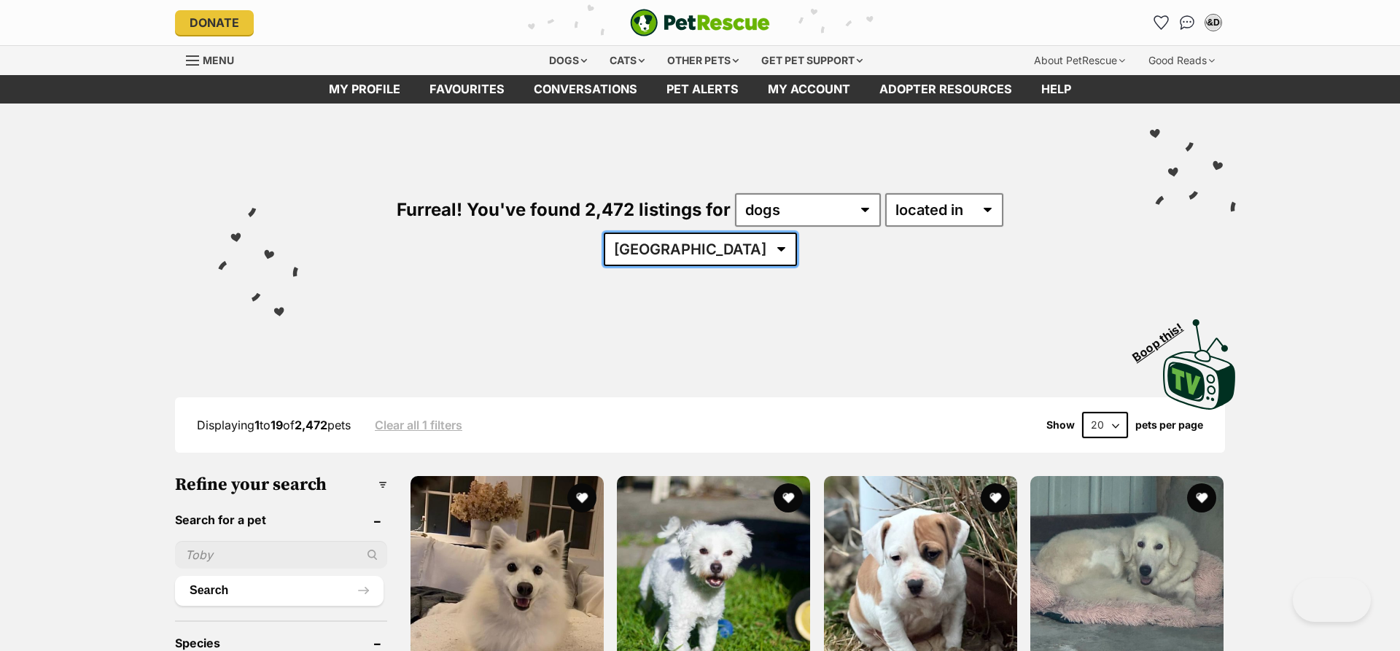
click at [604, 233] on select "[GEOGRAPHIC_DATA] [GEOGRAPHIC_DATA] [GEOGRAPHIC_DATA] [GEOGRAPHIC_DATA] [GEOGRA…" at bounding box center [700, 250] width 193 height 34
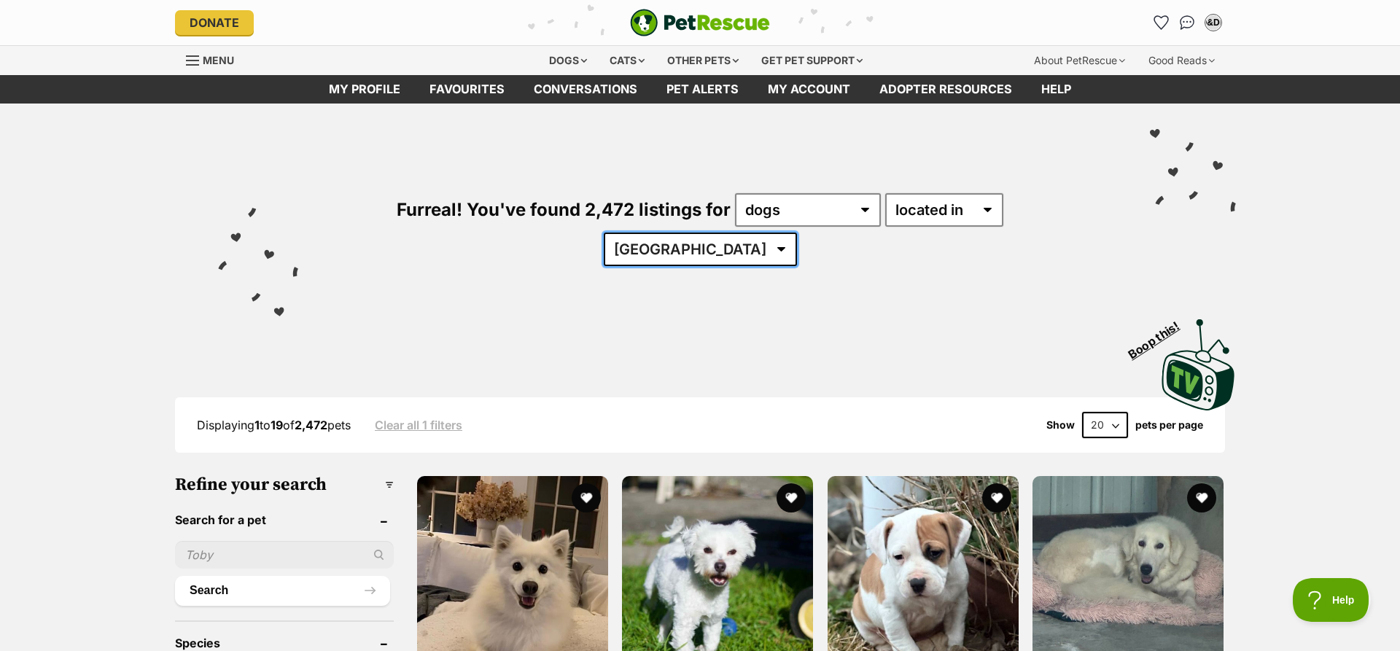
select select "[GEOGRAPHIC_DATA]"
click option "[GEOGRAPHIC_DATA]" at bounding box center [0, 0] width 0 height 0
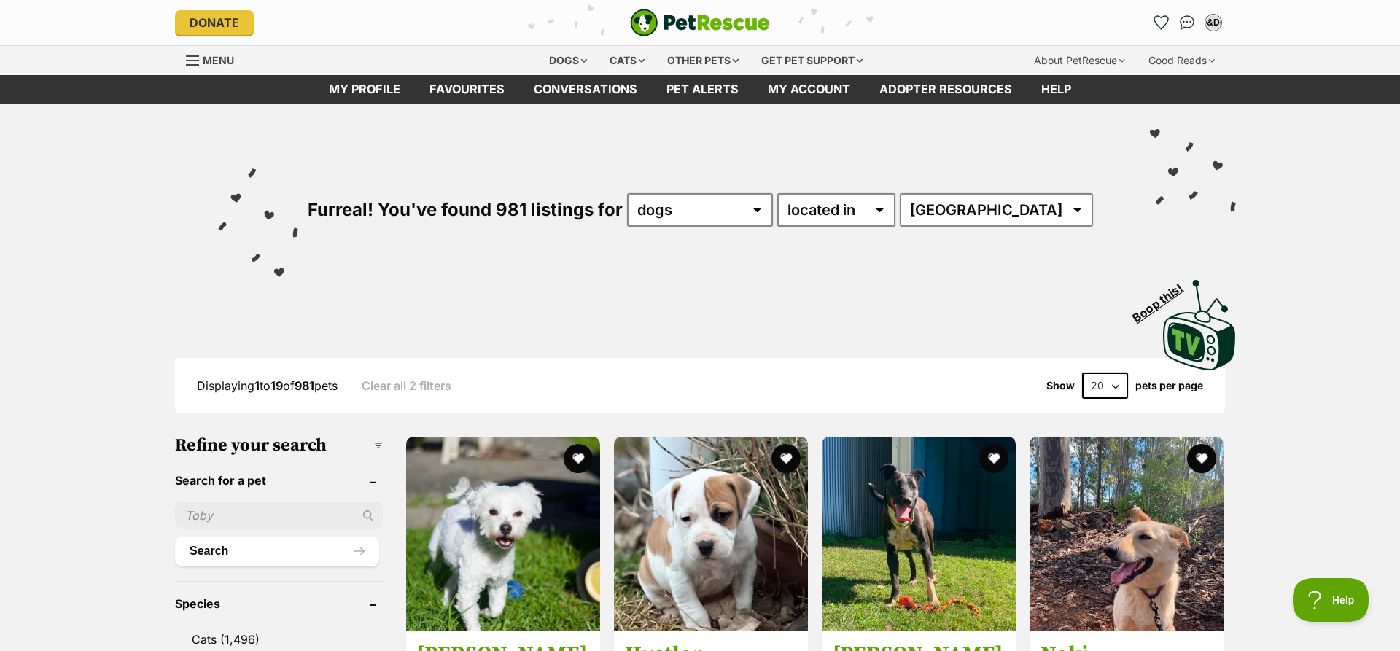
click at [1082, 373] on select "20 40 60" at bounding box center [1105, 386] width 46 height 26
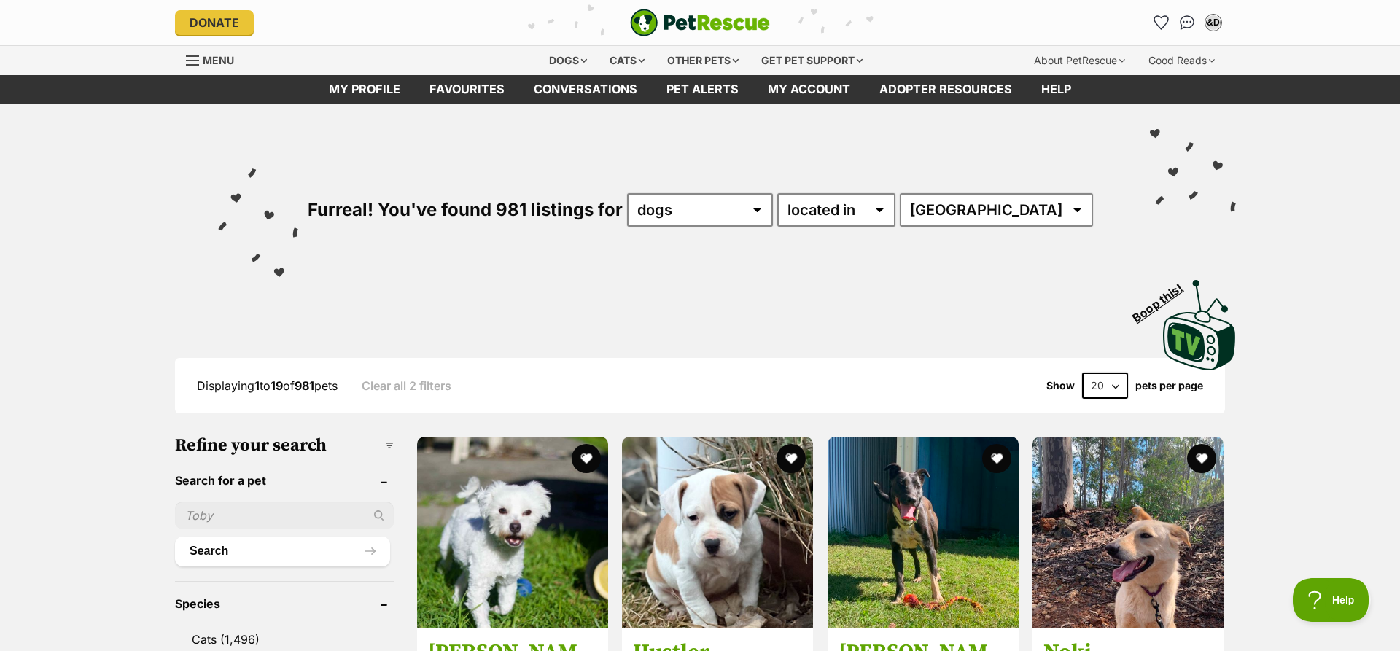
select select "60"
click option "60" at bounding box center [0, 0] width 0 height 0
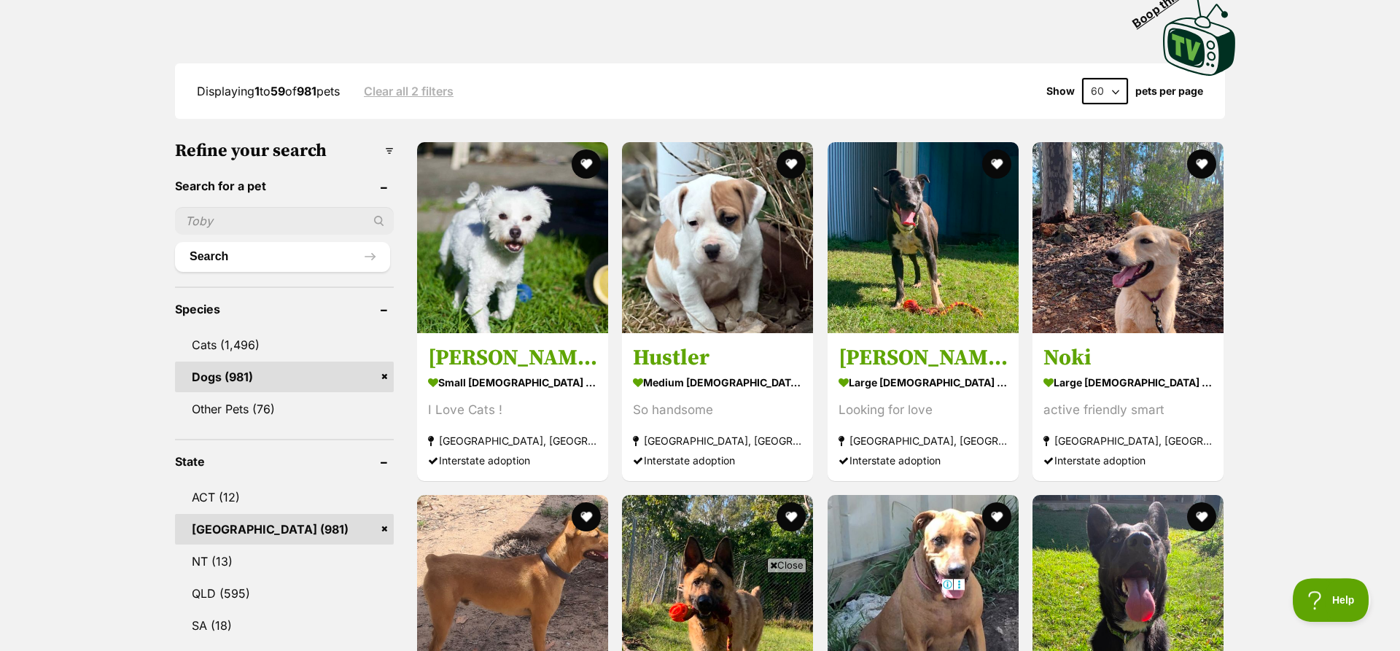
scroll to position [310, 0]
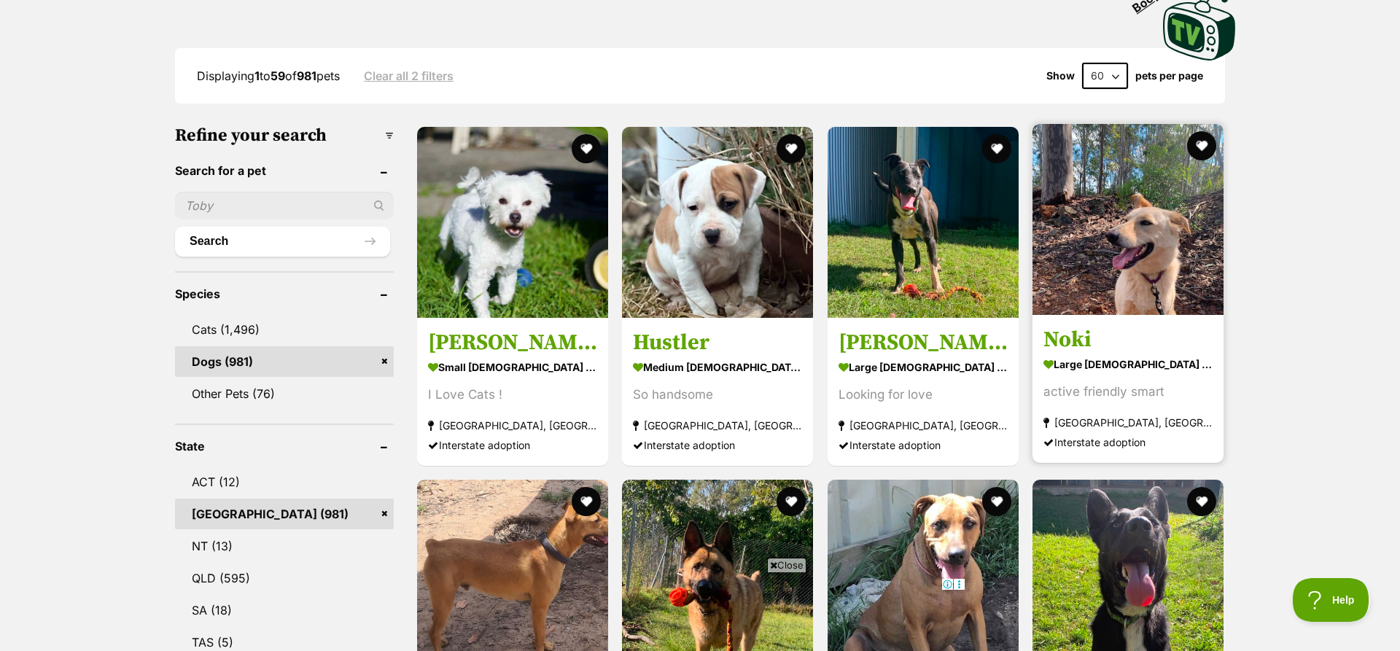
click at [1153, 234] on img at bounding box center [1128, 219] width 191 height 191
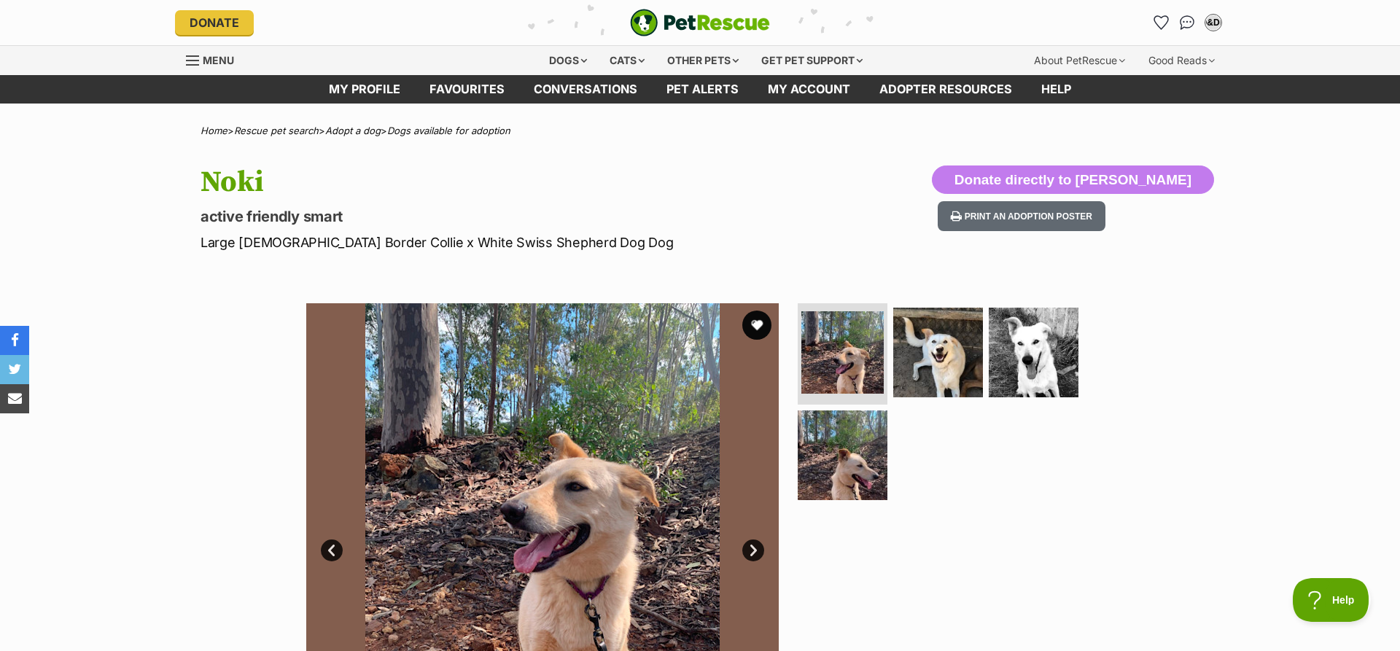
click at [756, 547] on link "Next" at bounding box center [753, 551] width 22 height 22
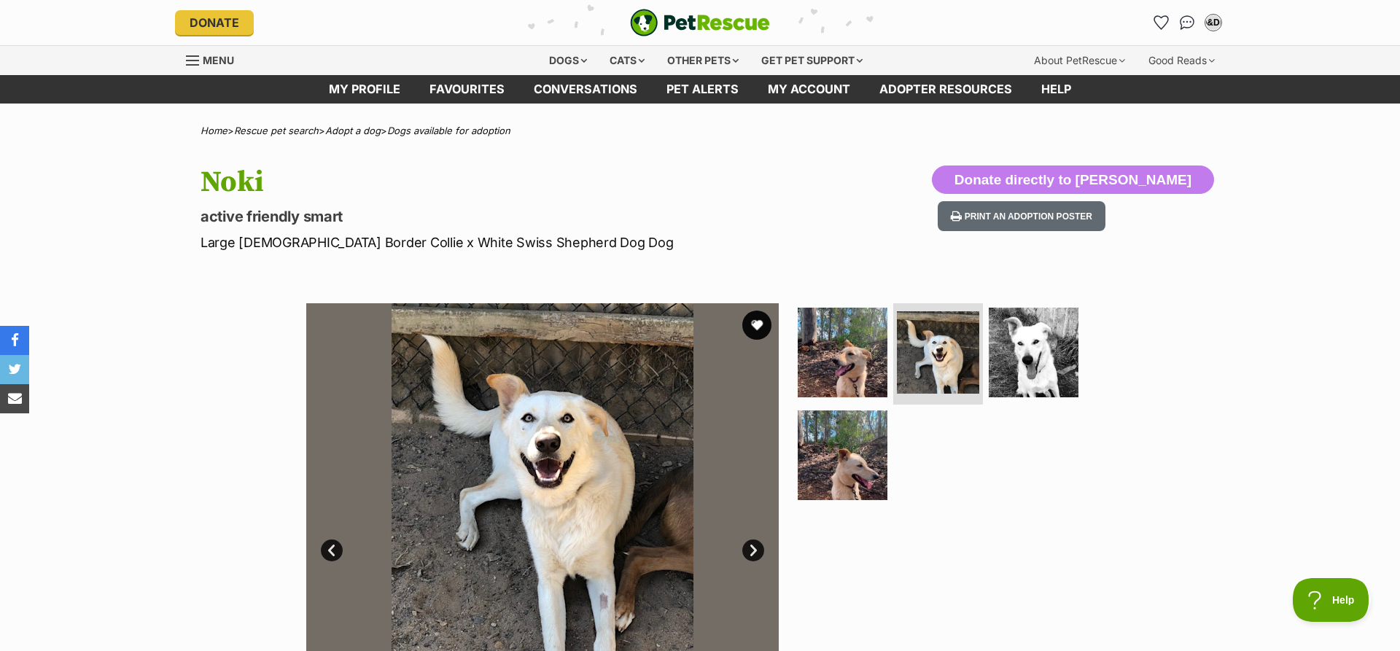
click at [756, 547] on link "Next" at bounding box center [753, 551] width 22 height 22
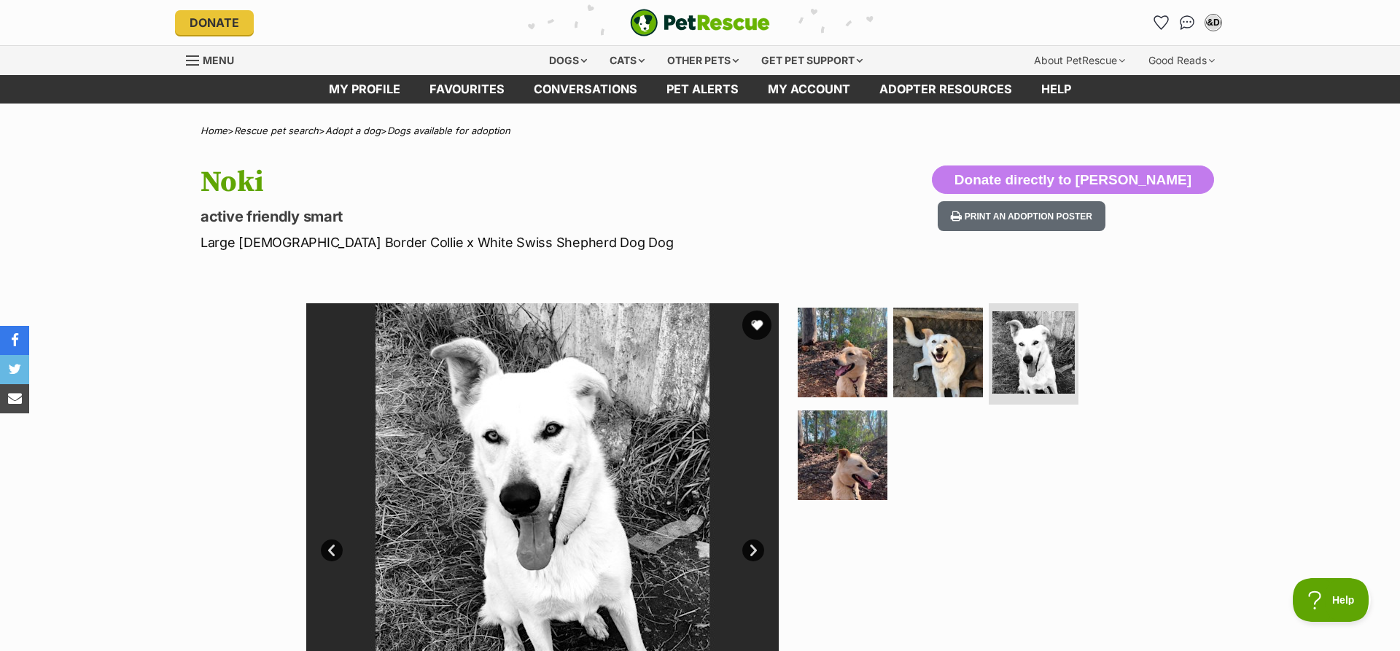
click at [756, 547] on link "Next" at bounding box center [753, 551] width 22 height 22
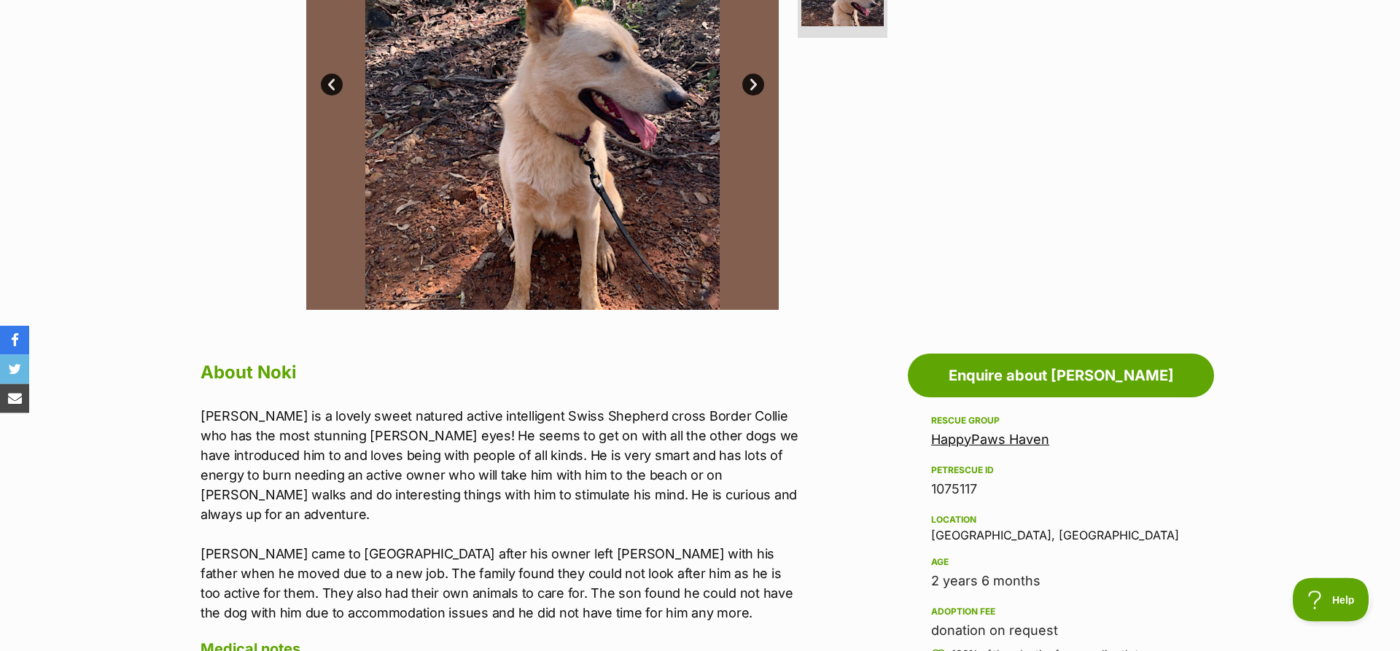
scroll to position [546, 0]
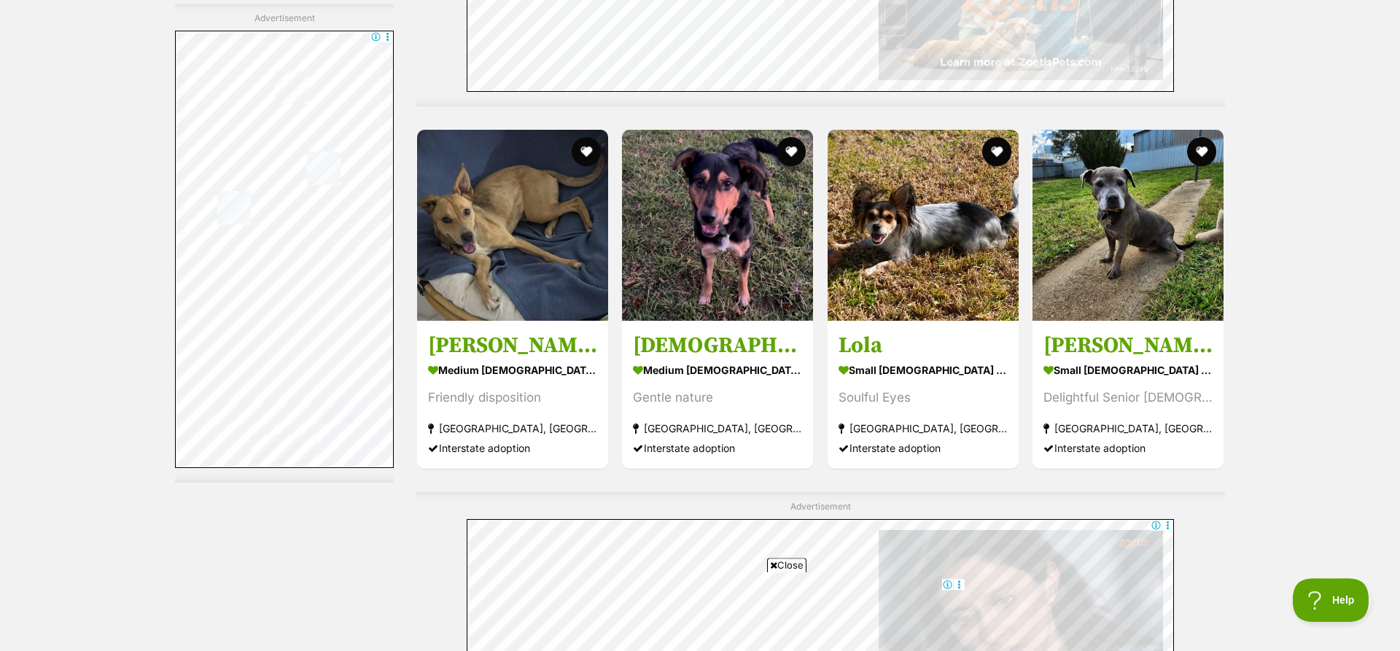
scroll to position [3703, 0]
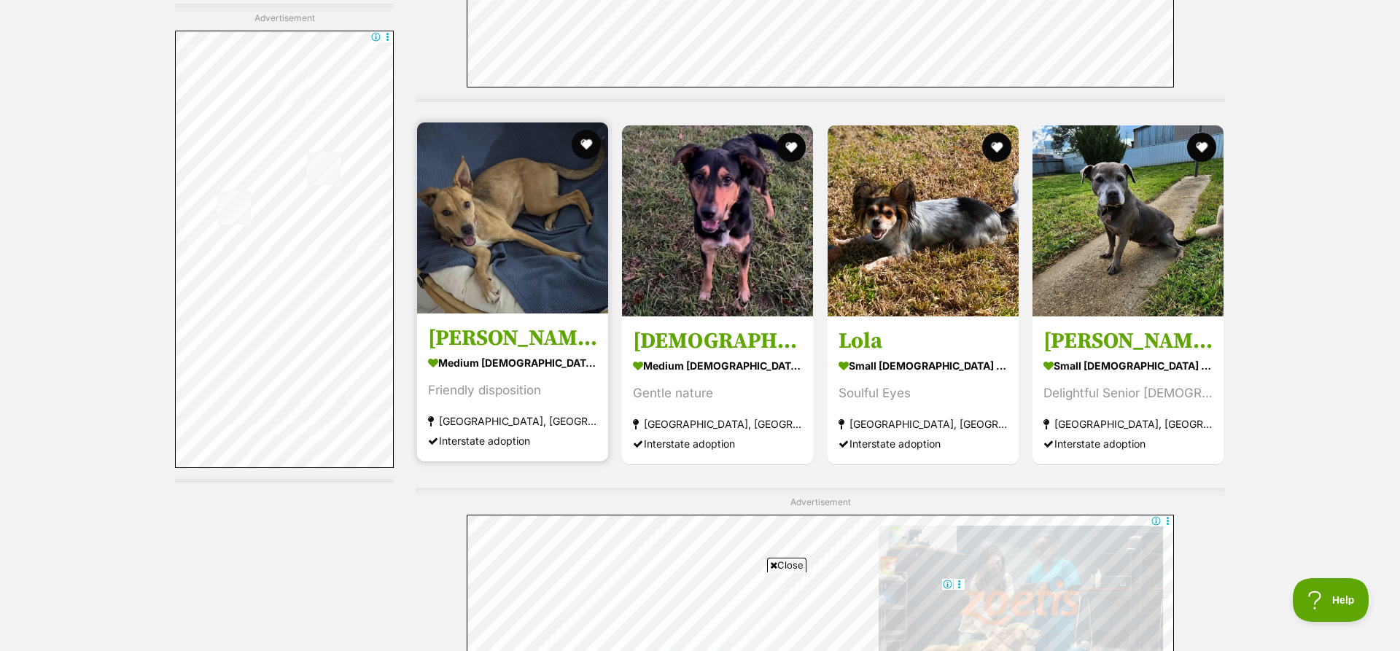
click at [524, 196] on img at bounding box center [512, 218] width 191 height 191
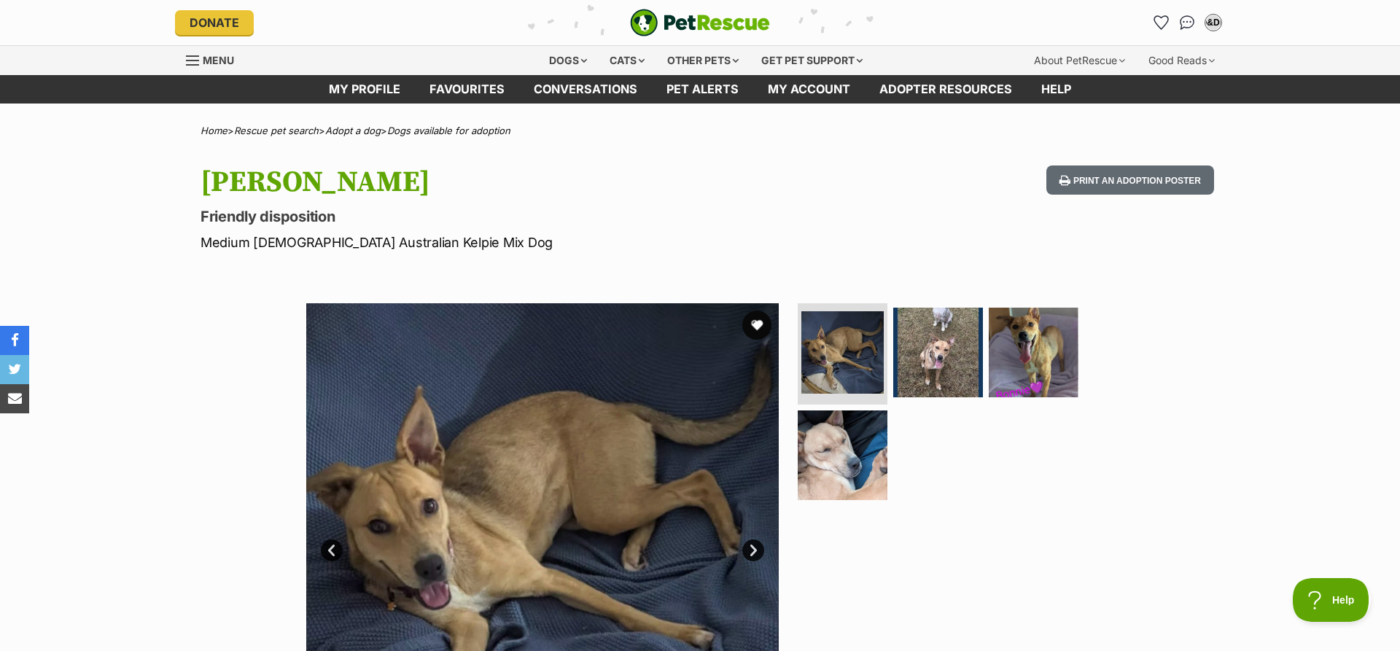
click at [753, 549] on link "Next" at bounding box center [753, 551] width 22 height 22
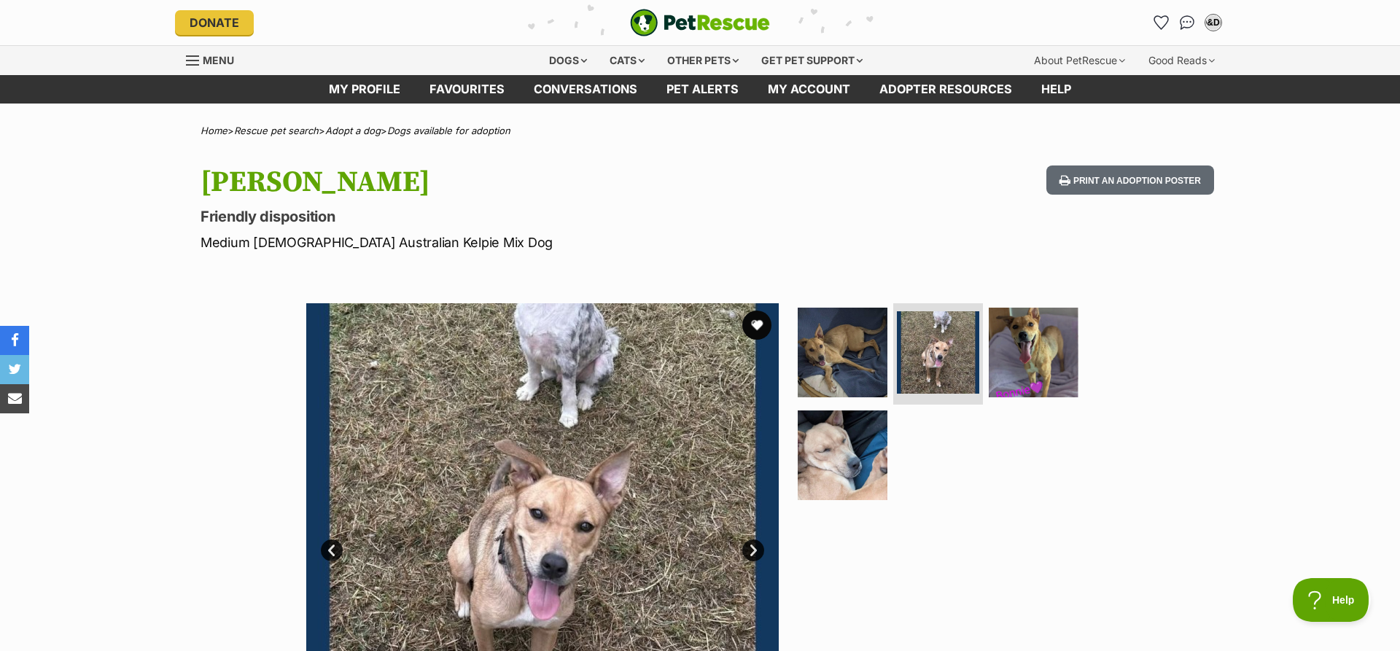
click at [753, 549] on link "Next" at bounding box center [753, 551] width 22 height 22
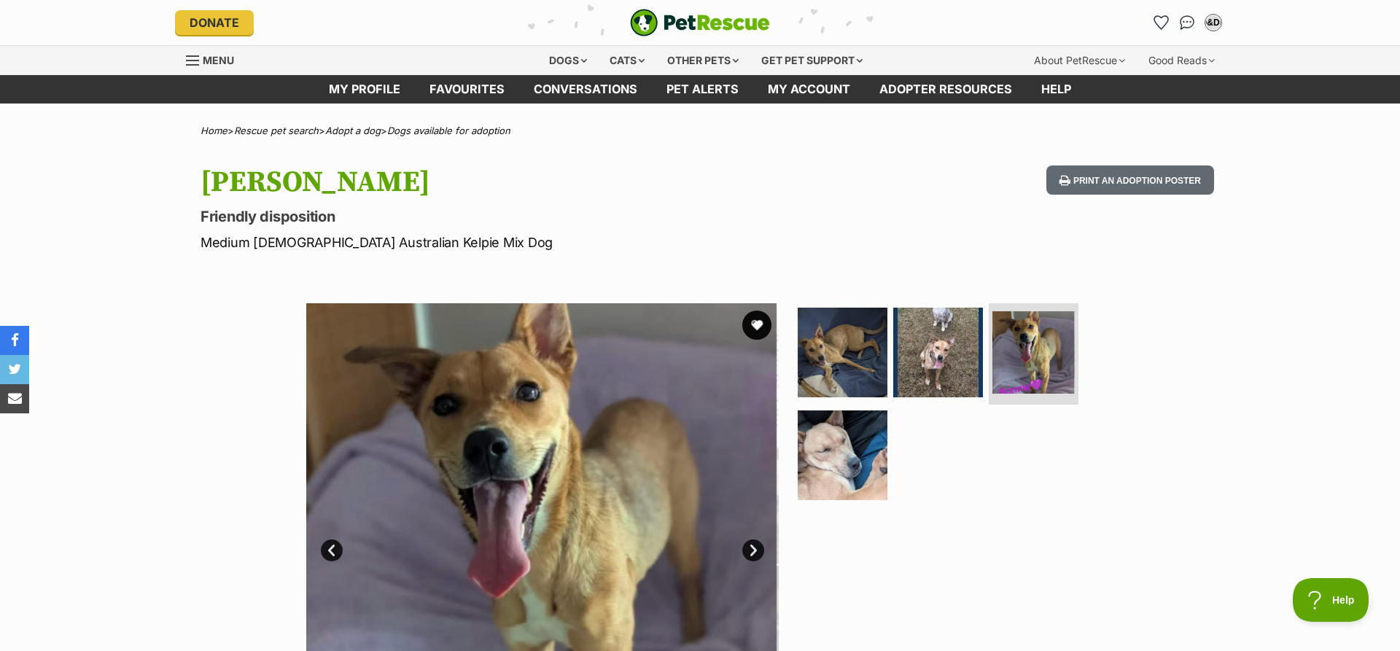
click at [753, 549] on link "Next" at bounding box center [753, 551] width 22 height 22
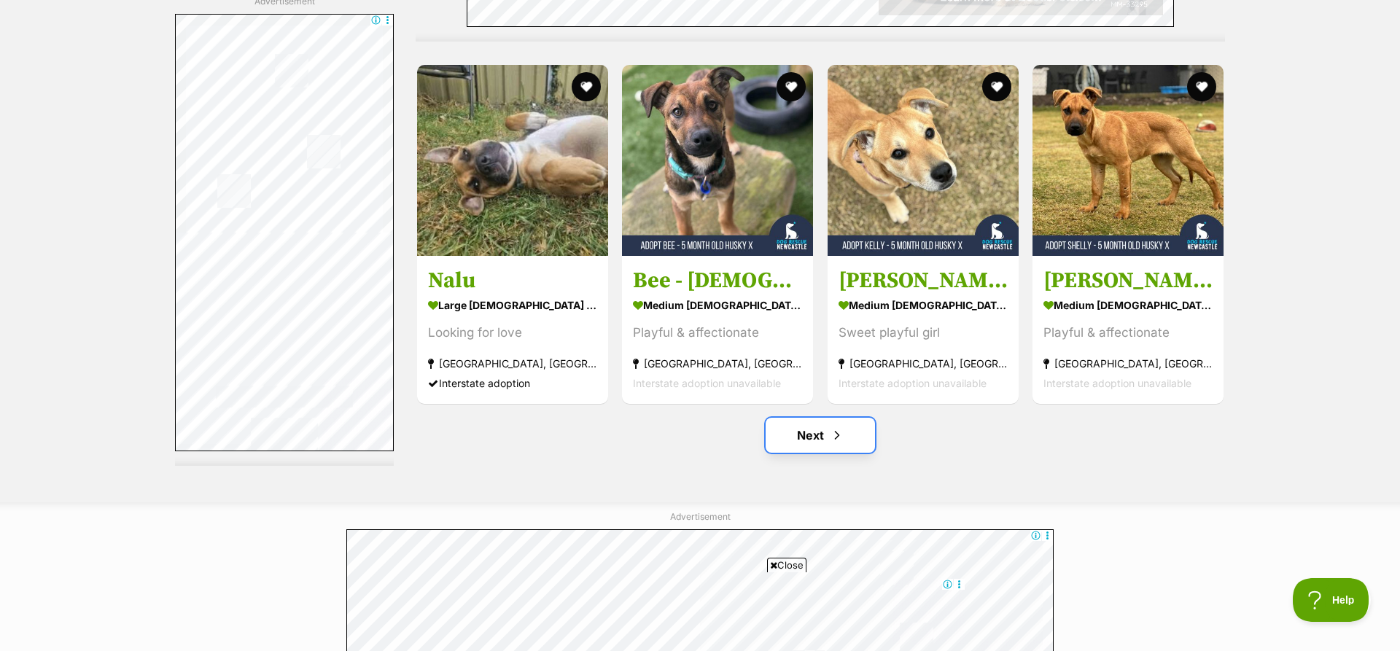
click at [818, 428] on link "Next" at bounding box center [820, 435] width 109 height 35
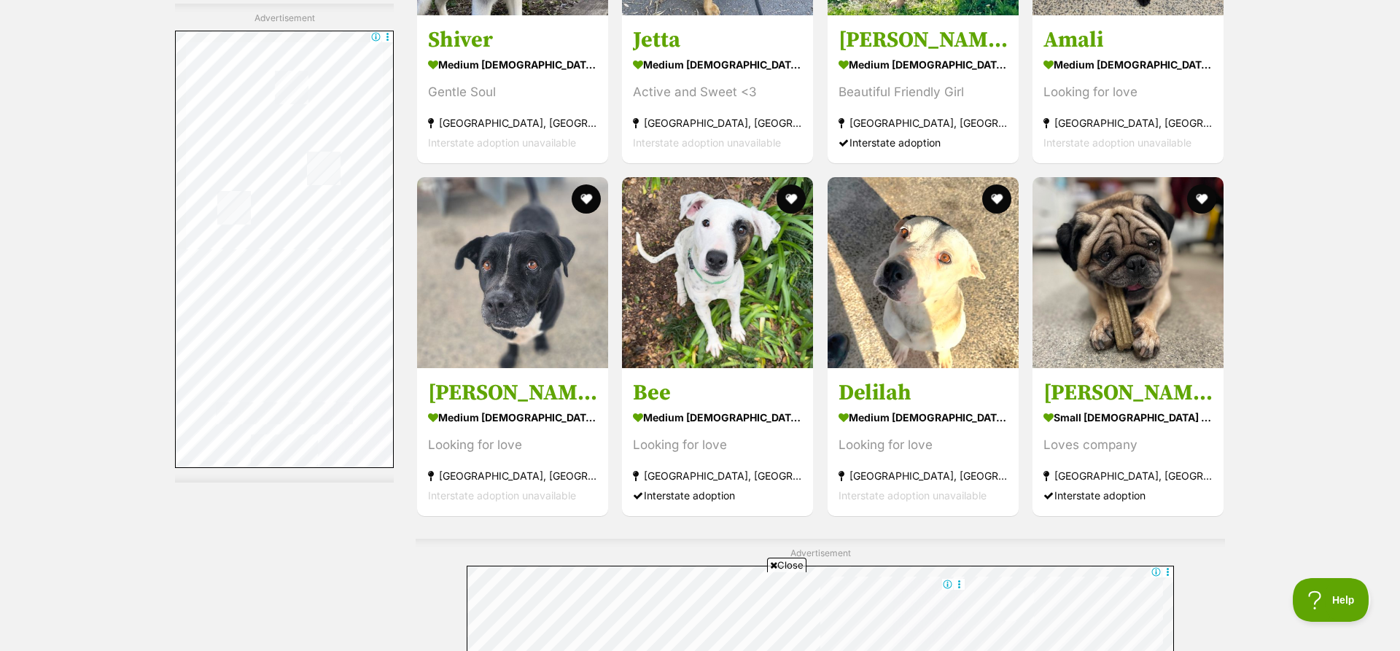
scroll to position [5235, 0]
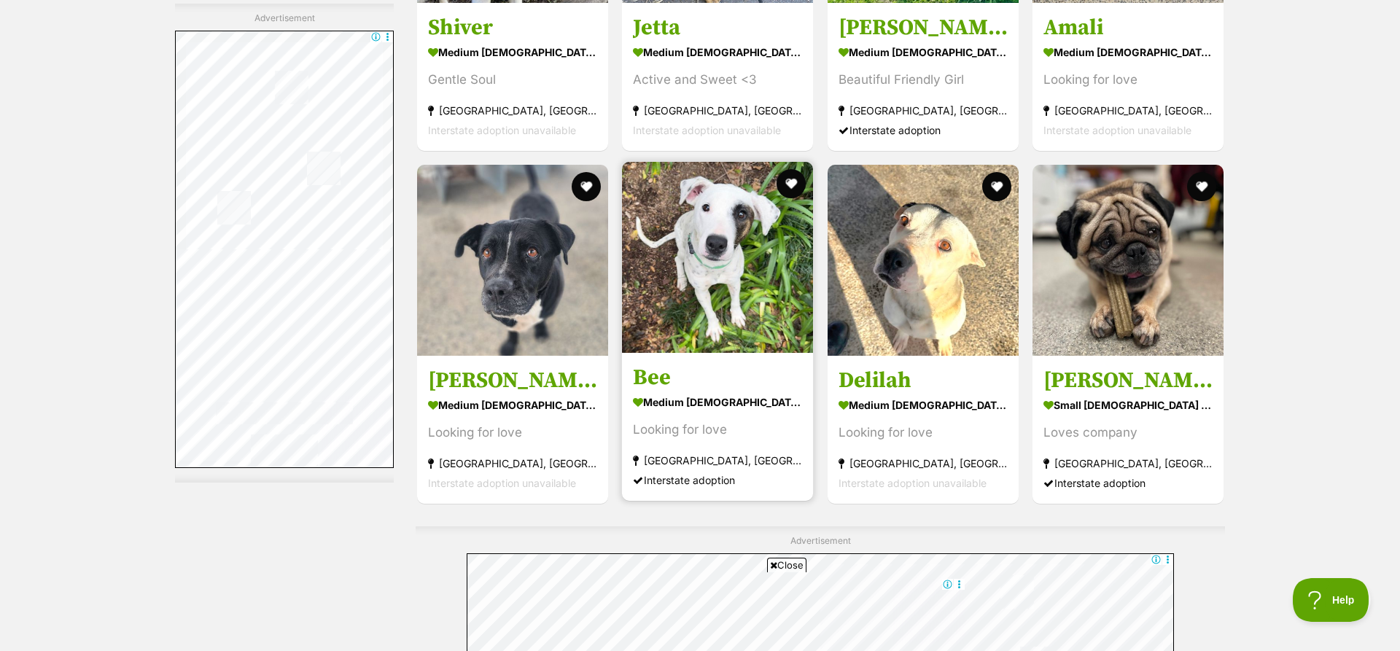
click at [716, 274] on img at bounding box center [717, 257] width 191 height 191
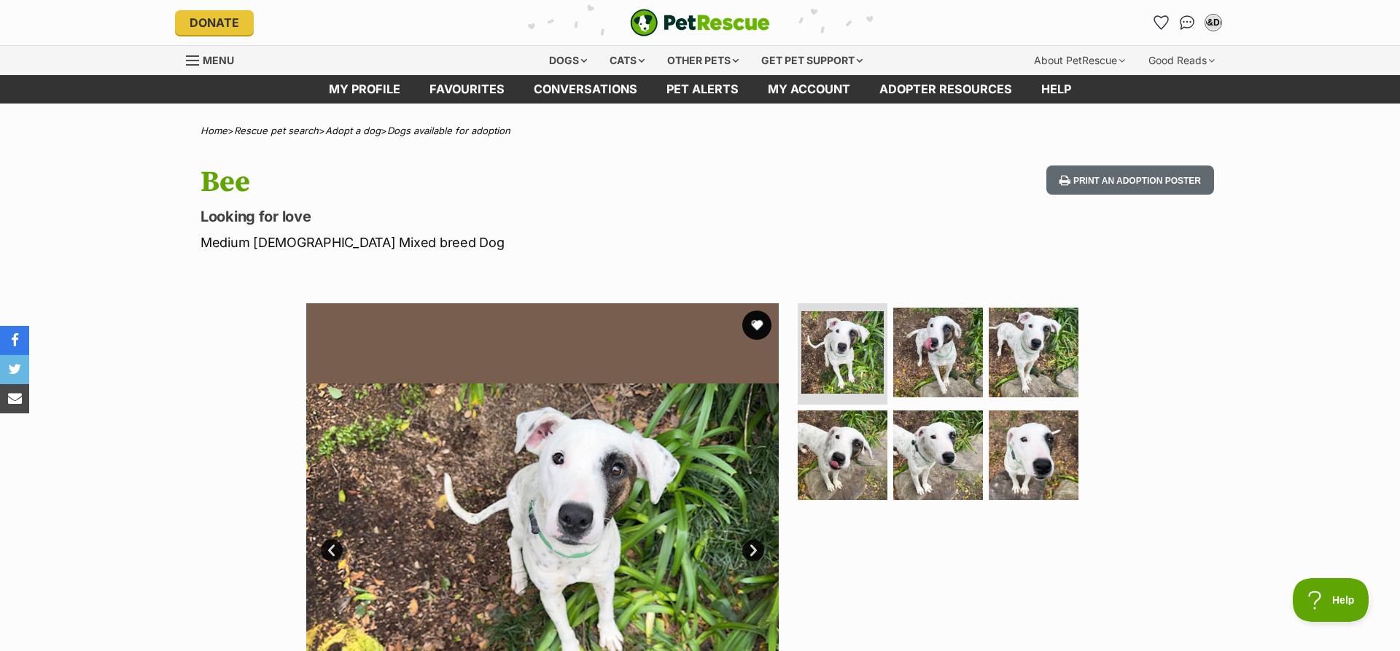
click at [751, 548] on link "Next" at bounding box center [753, 551] width 22 height 22
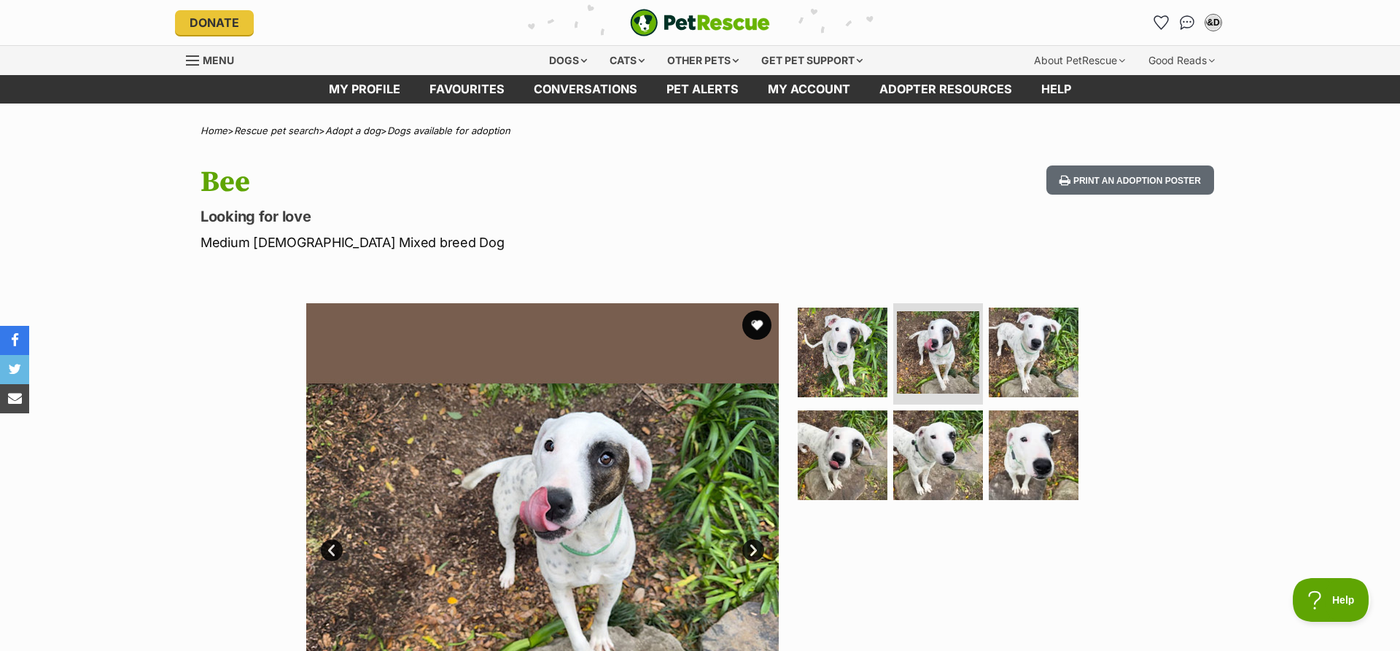
click at [751, 548] on link "Next" at bounding box center [753, 551] width 22 height 22
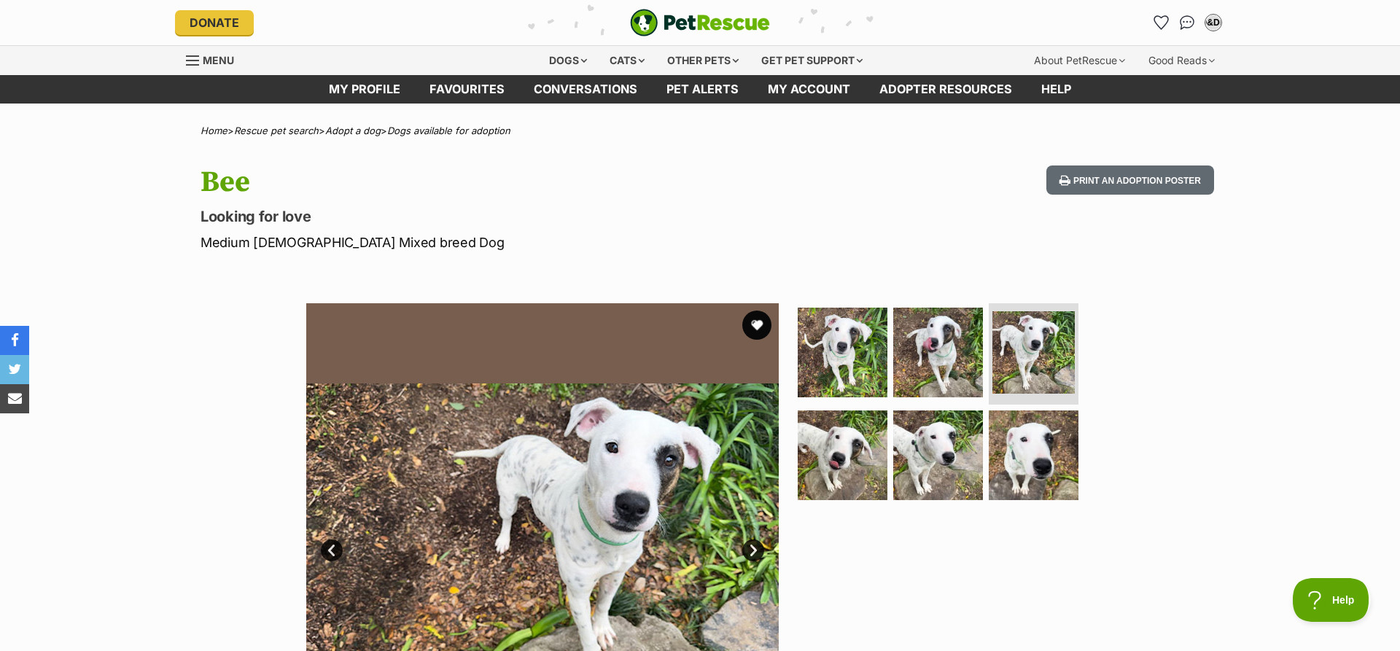
click at [751, 548] on link "Next" at bounding box center [753, 551] width 22 height 22
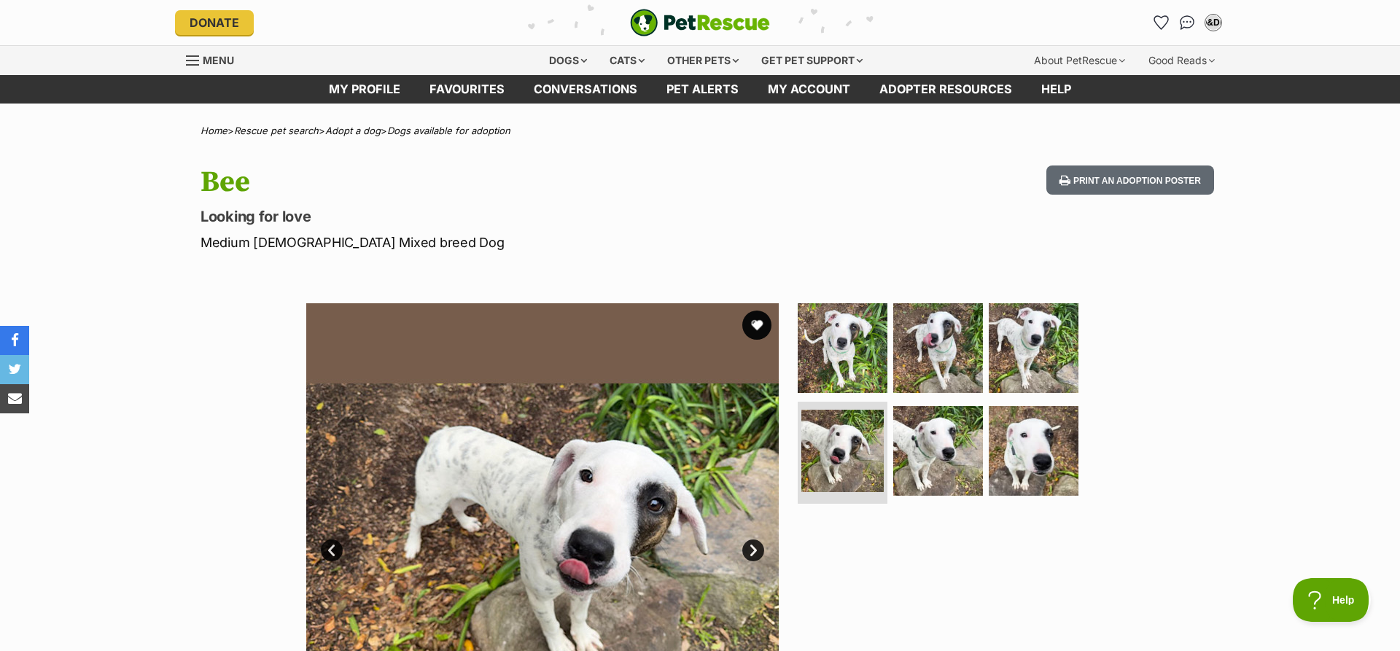
click at [751, 548] on link "Next" at bounding box center [753, 551] width 22 height 22
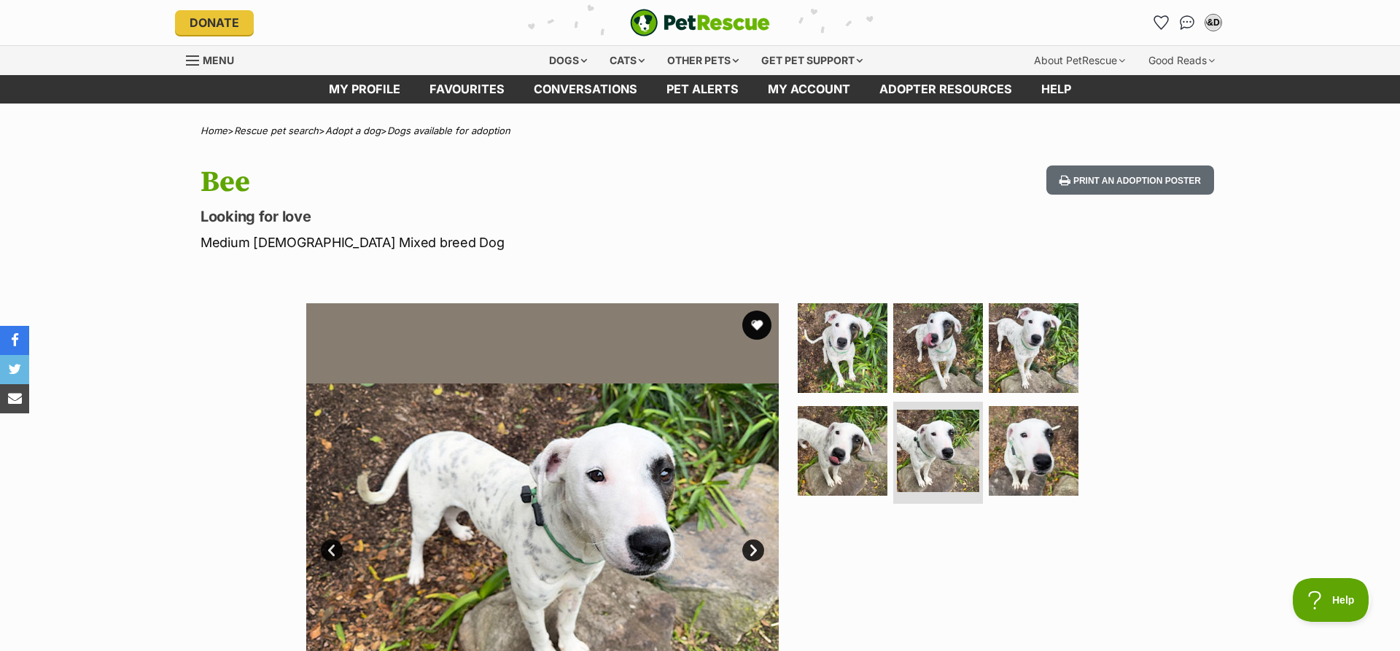
click at [751, 548] on link "Next" at bounding box center [753, 551] width 22 height 22
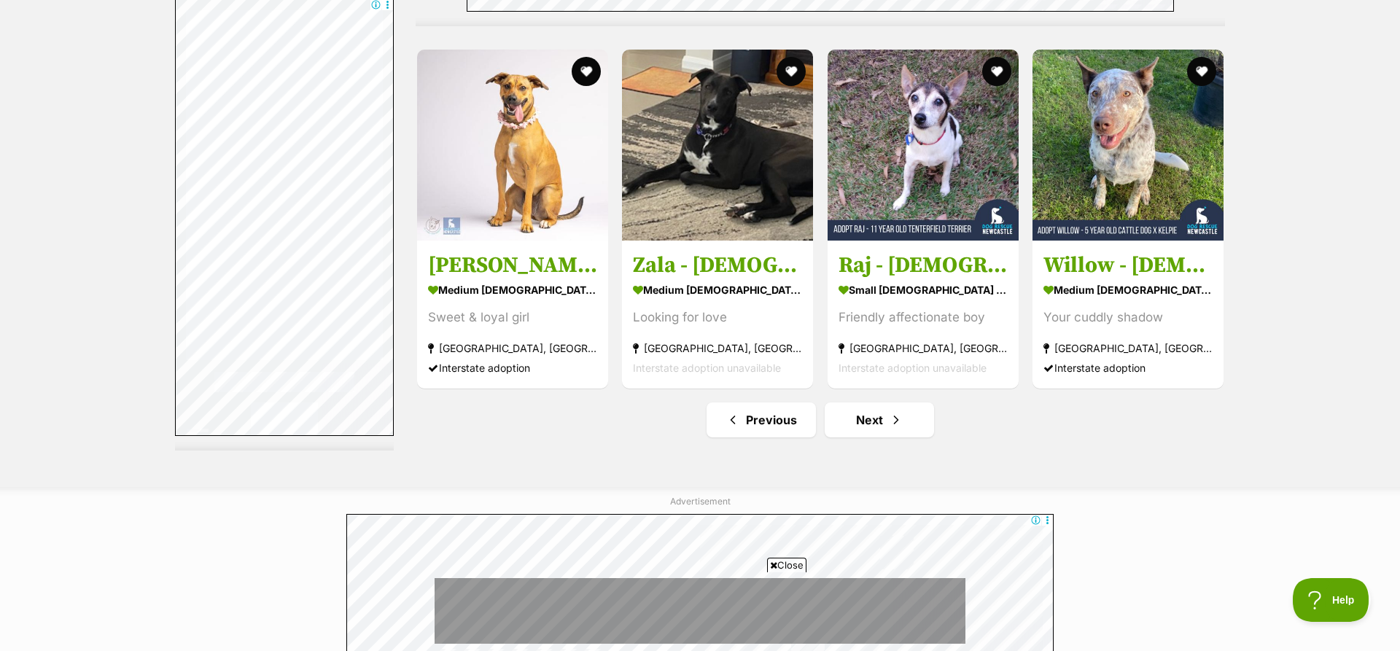
scroll to position [7536, 0]
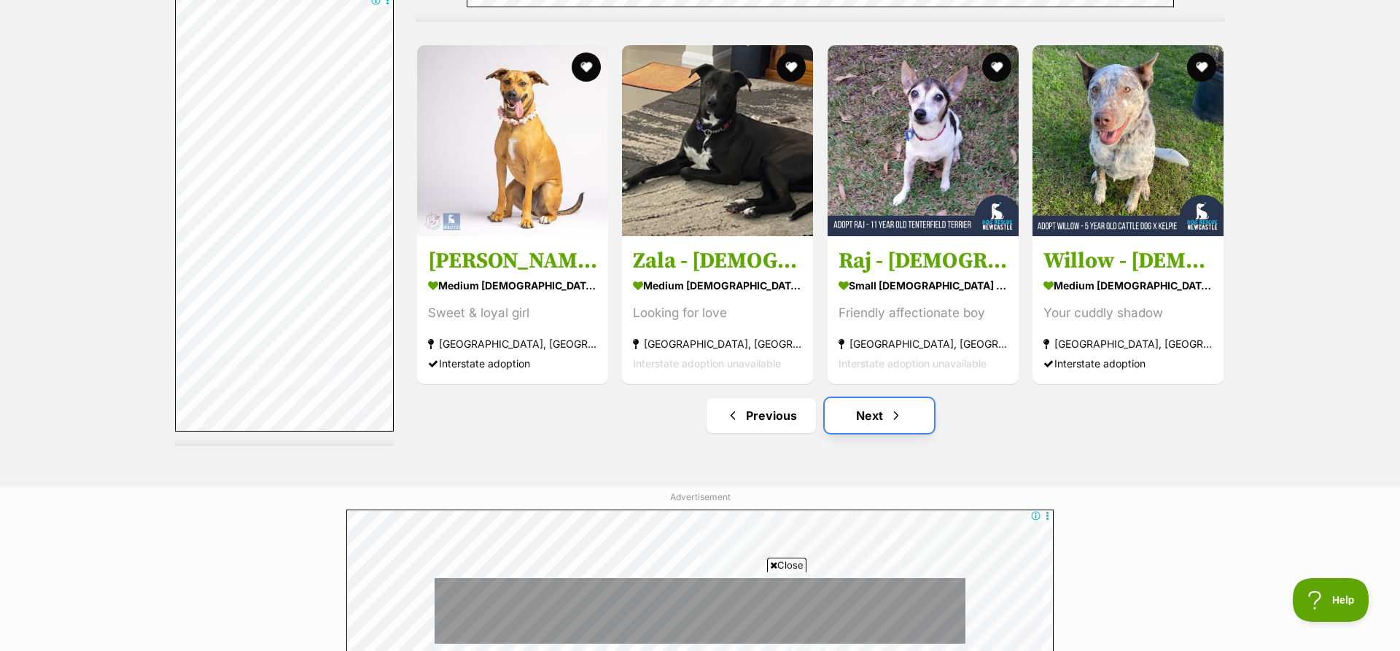
click at [864, 398] on link "Next" at bounding box center [879, 415] width 109 height 35
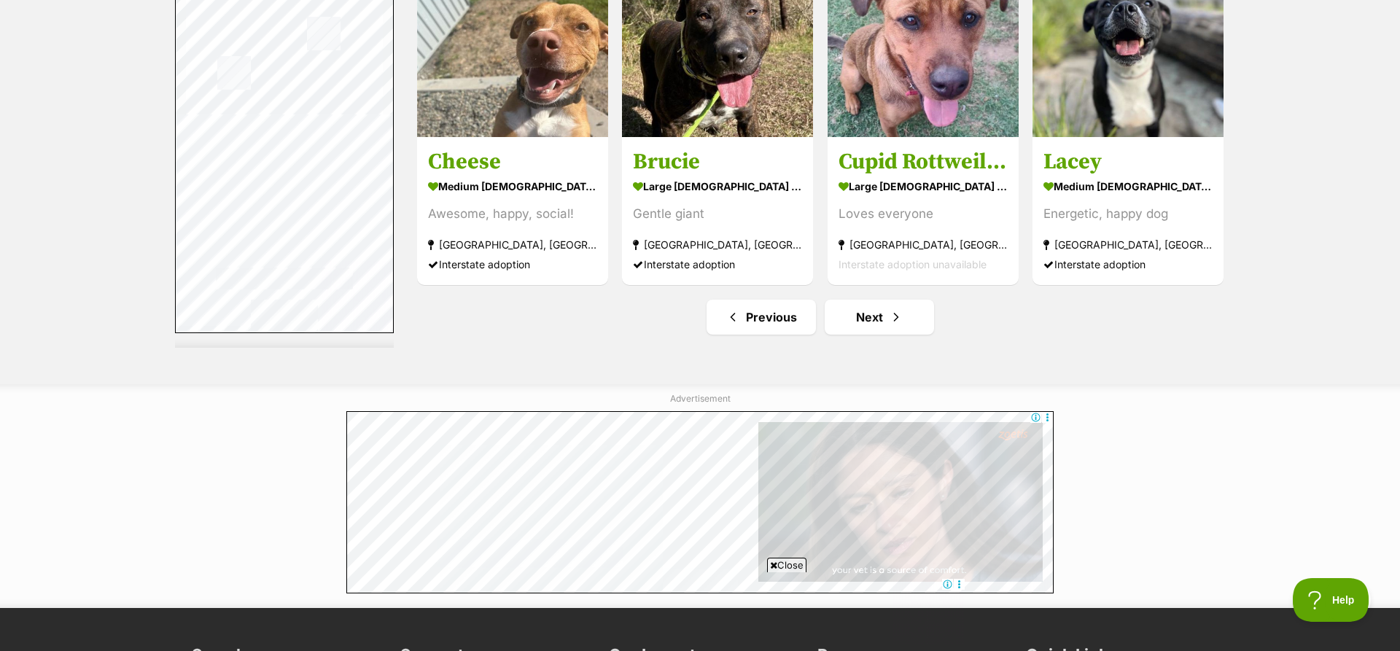
scroll to position [7731, 0]
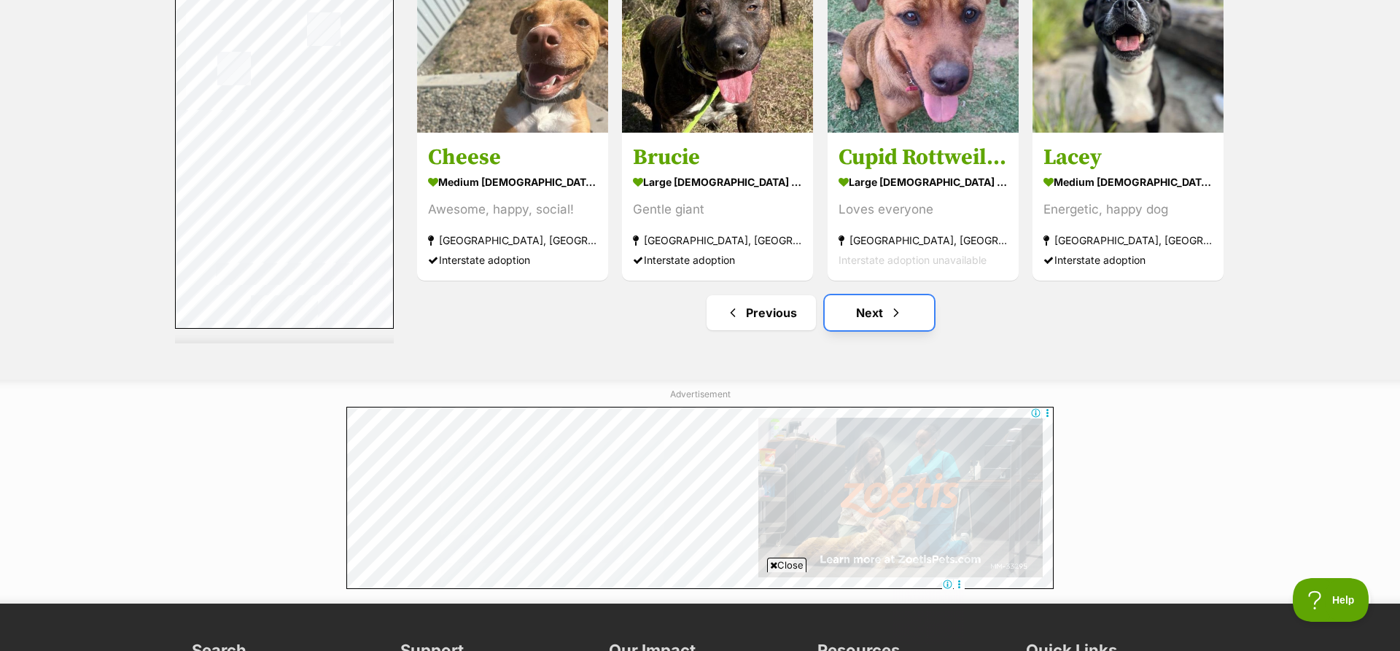
click at [868, 302] on link "Next" at bounding box center [879, 312] width 109 height 35
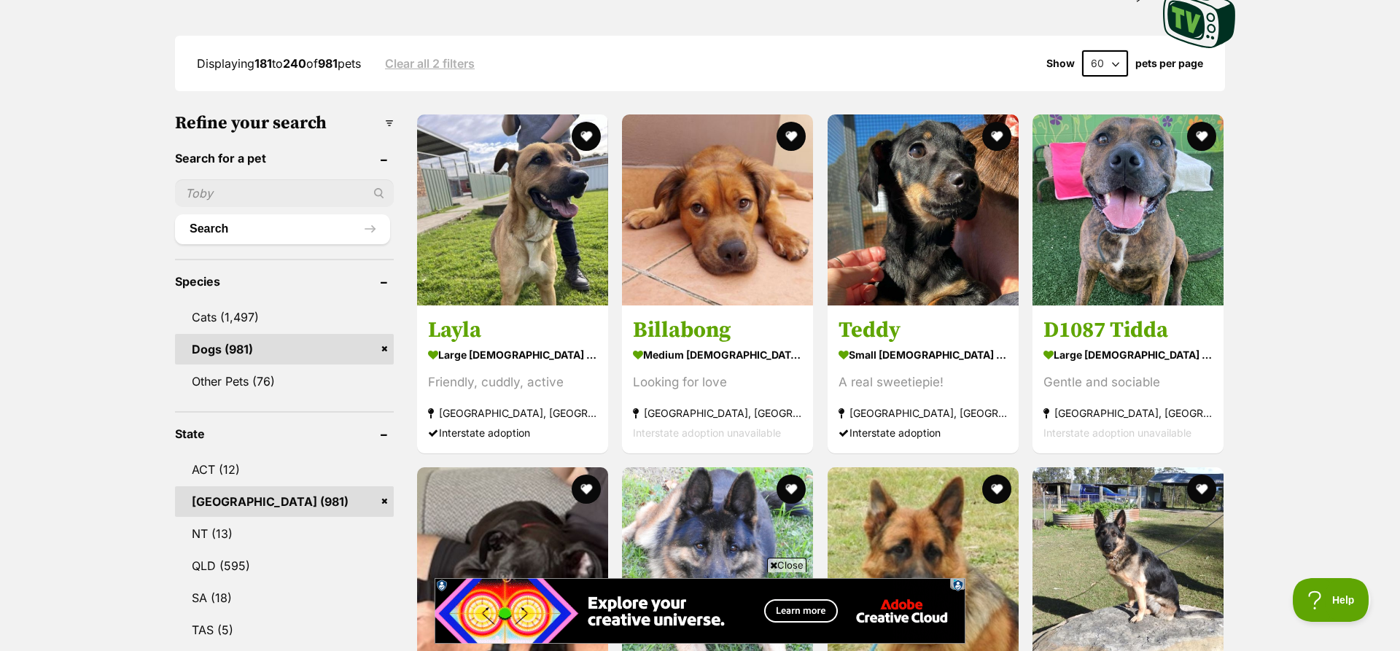
scroll to position [360, 0]
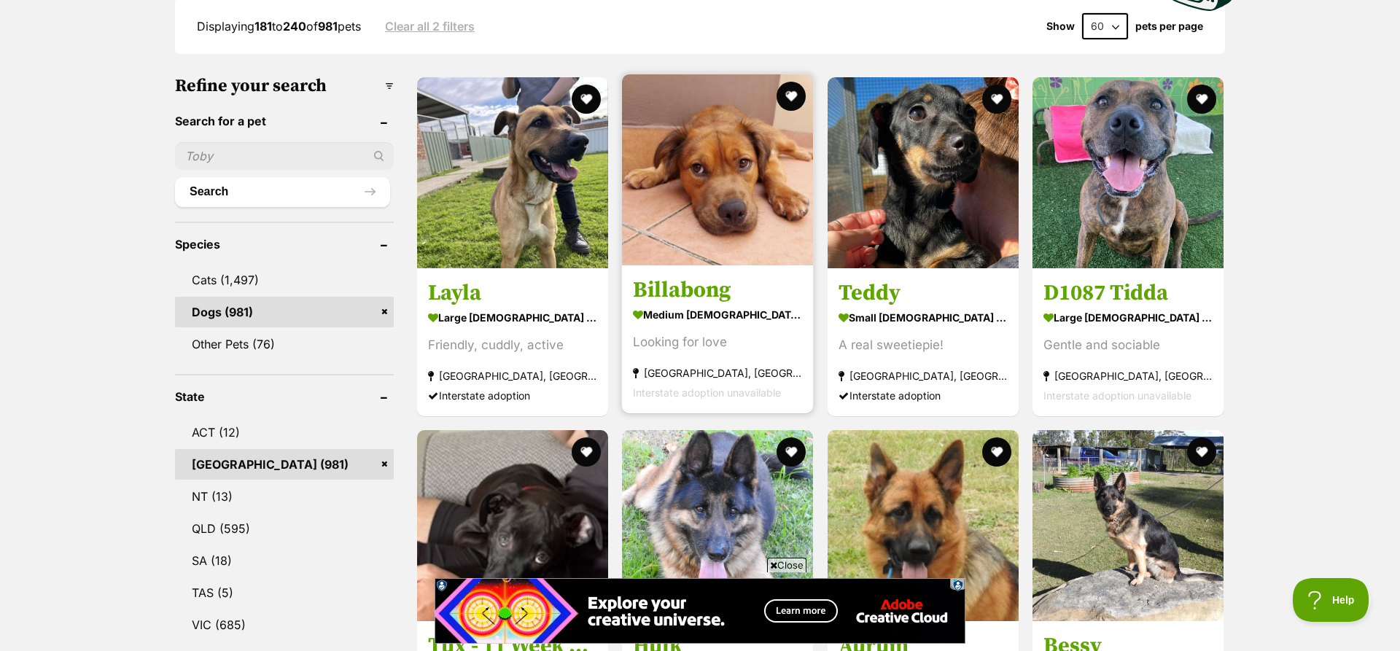
click at [715, 237] on img at bounding box center [717, 169] width 191 height 191
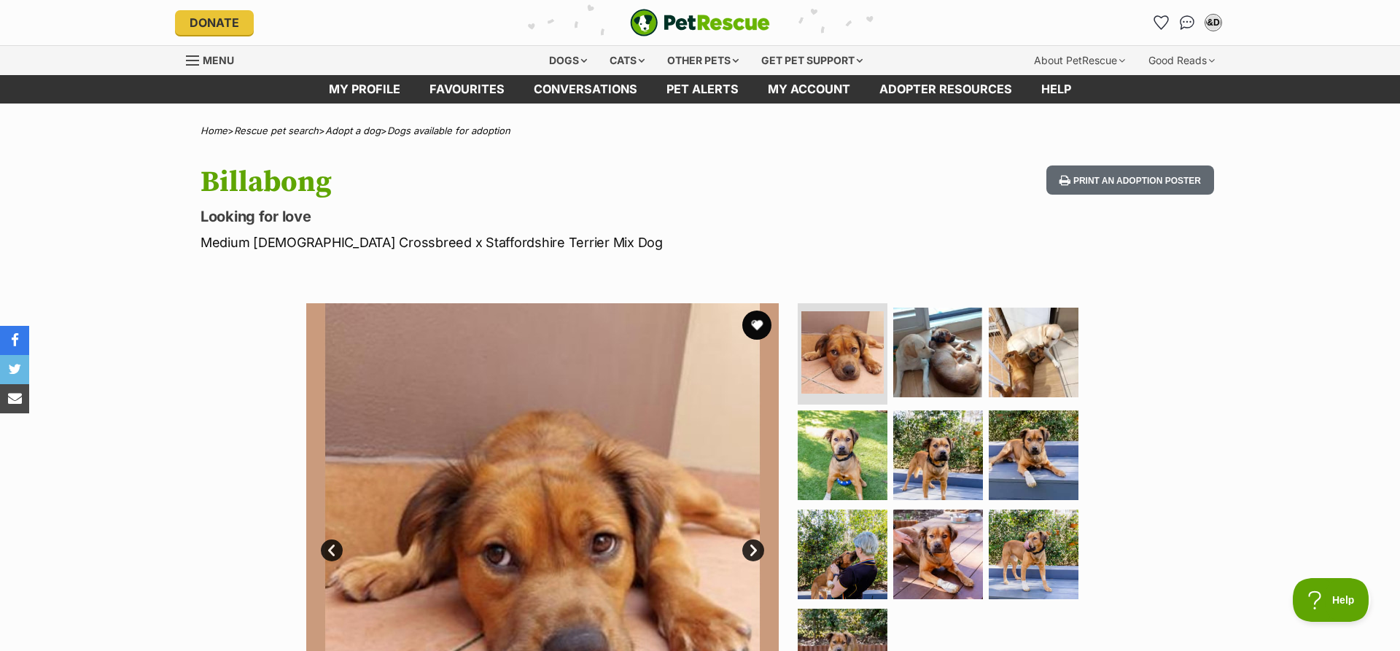
click at [751, 550] on link "Next" at bounding box center [753, 551] width 22 height 22
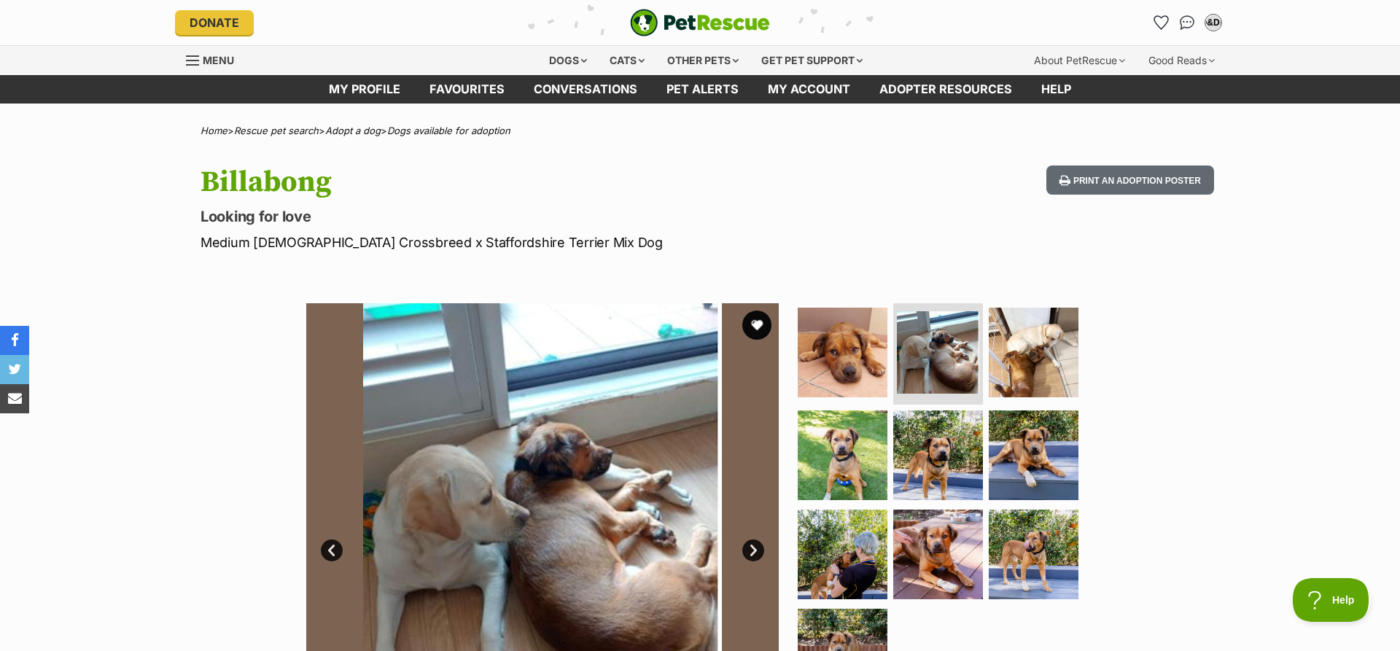
click at [751, 550] on link "Next" at bounding box center [753, 551] width 22 height 22
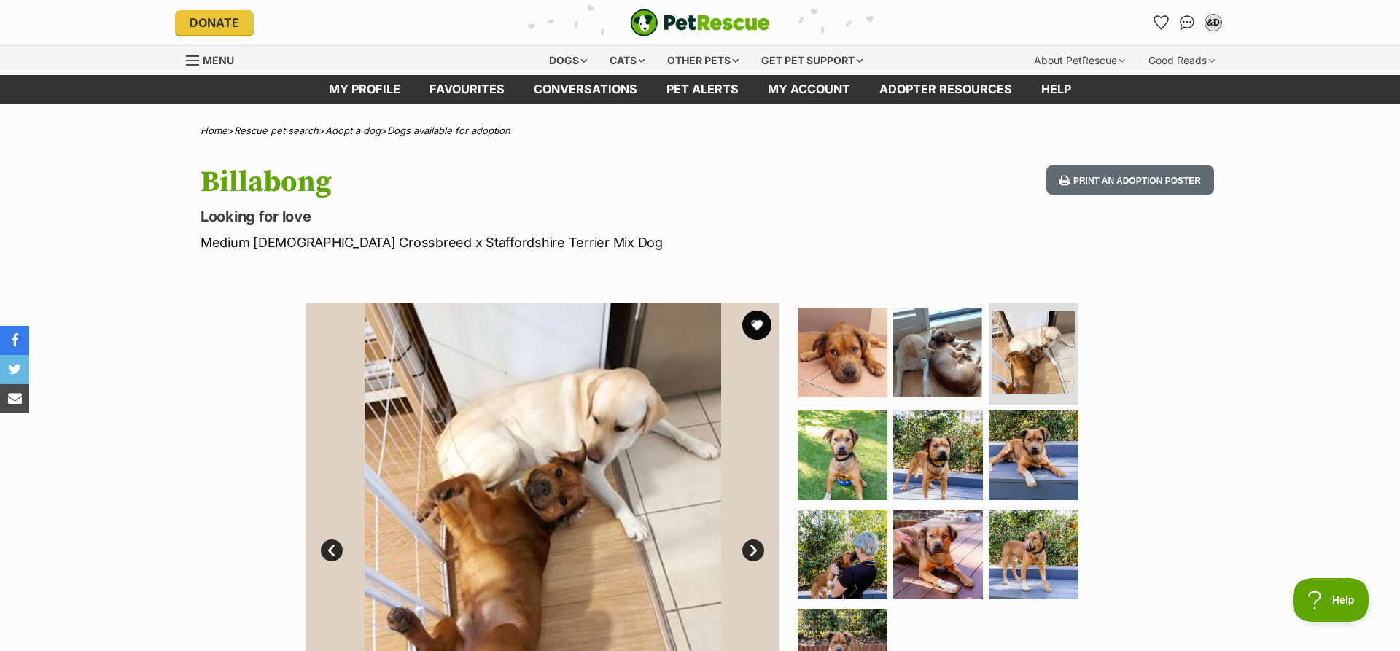
click at [751, 550] on link "Next" at bounding box center [753, 551] width 22 height 22
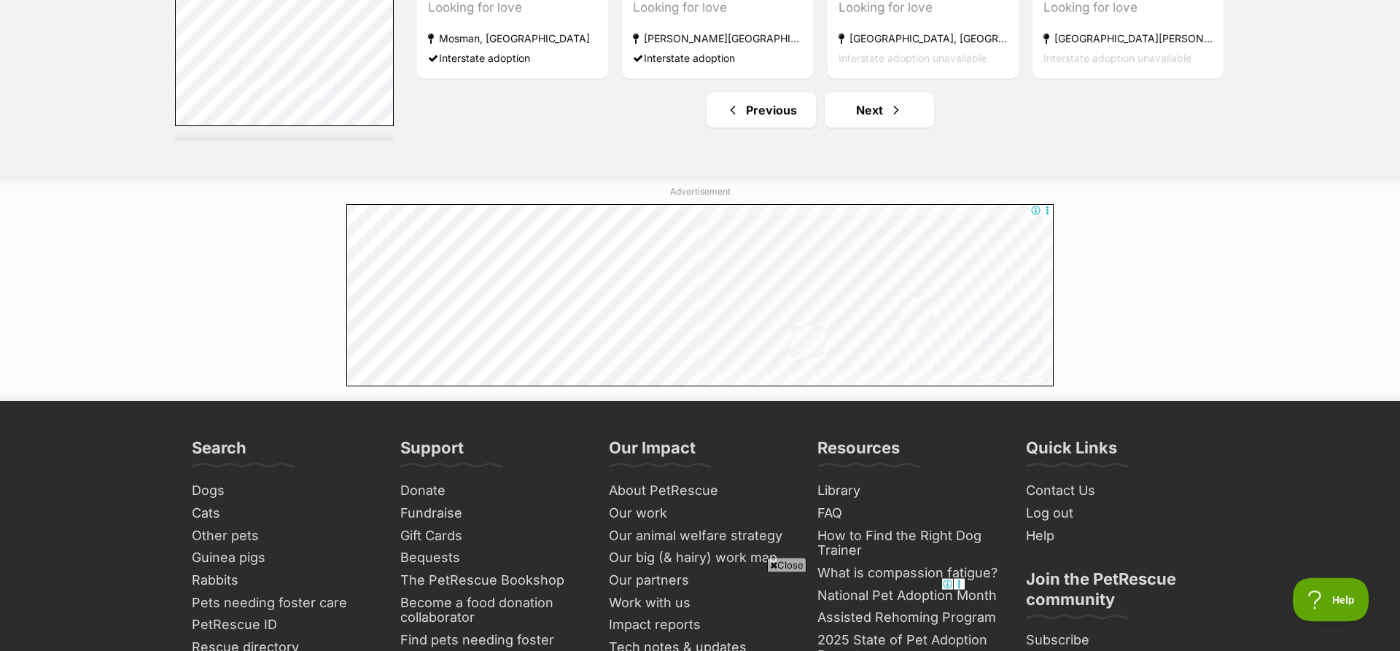
scroll to position [7878, 0]
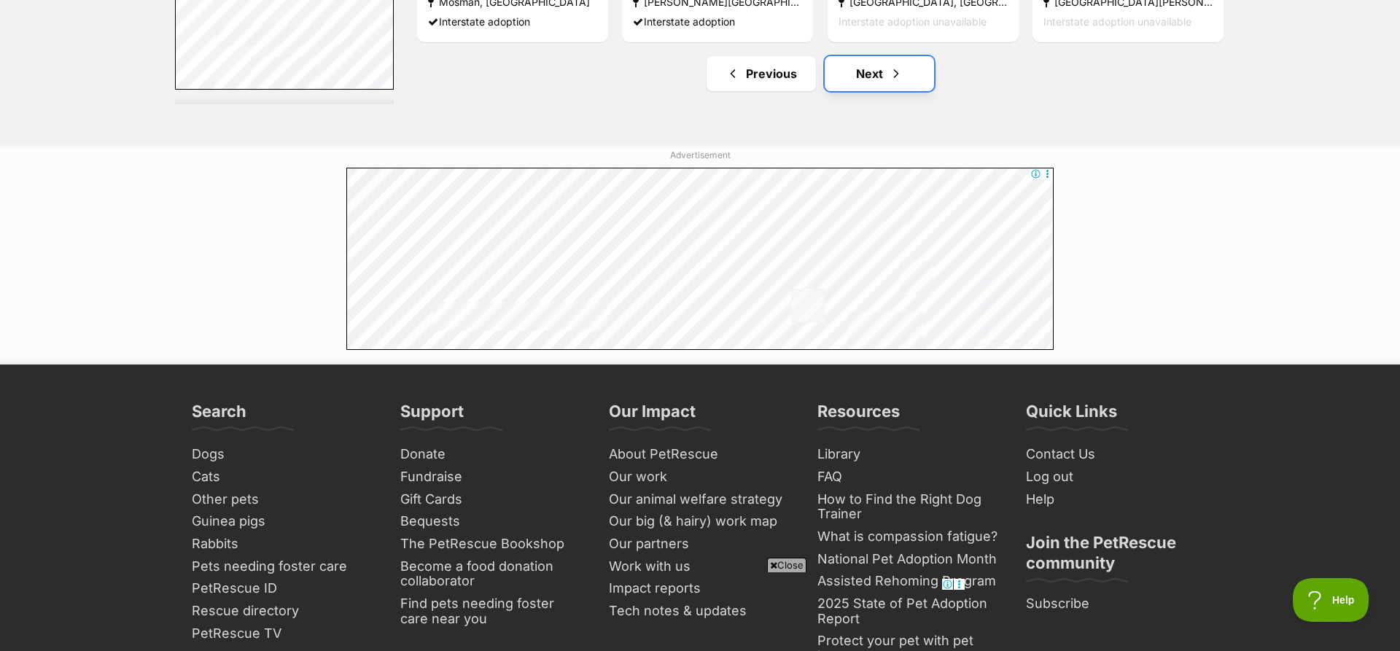
click at [867, 74] on link "Next" at bounding box center [879, 73] width 109 height 35
